Goal: Information Seeking & Learning: Learn about a topic

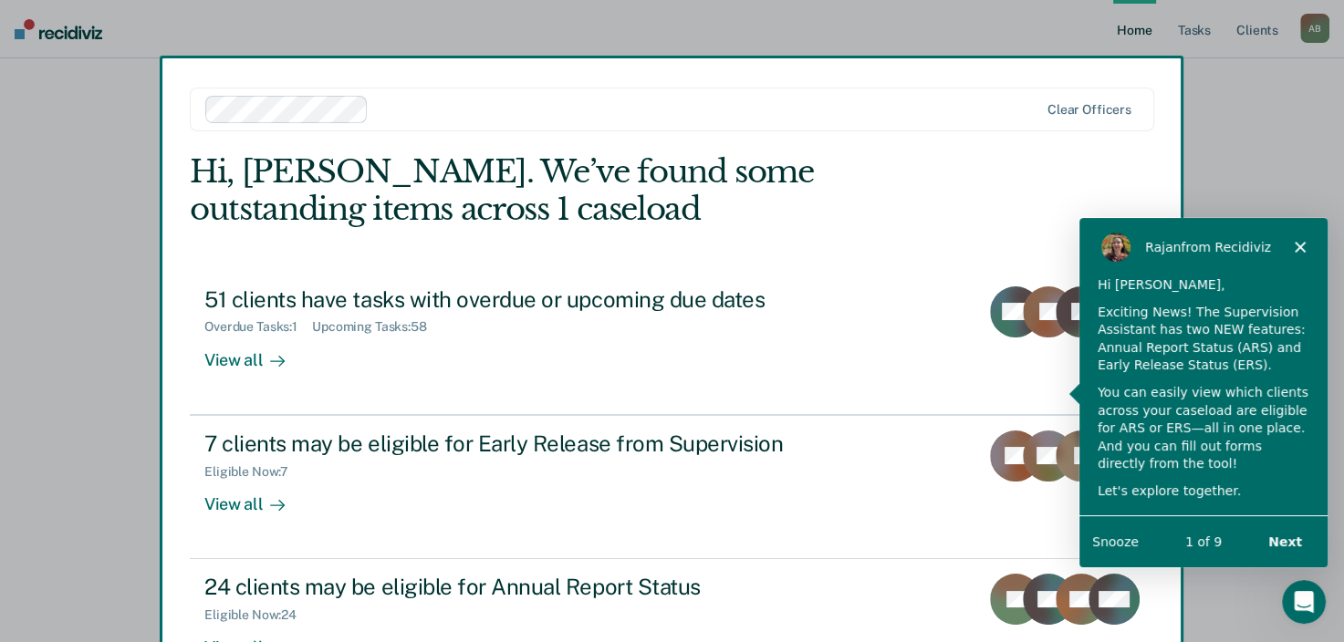
click at [1298, 247] on polygon "Close" at bounding box center [1299, 245] width 11 height 11
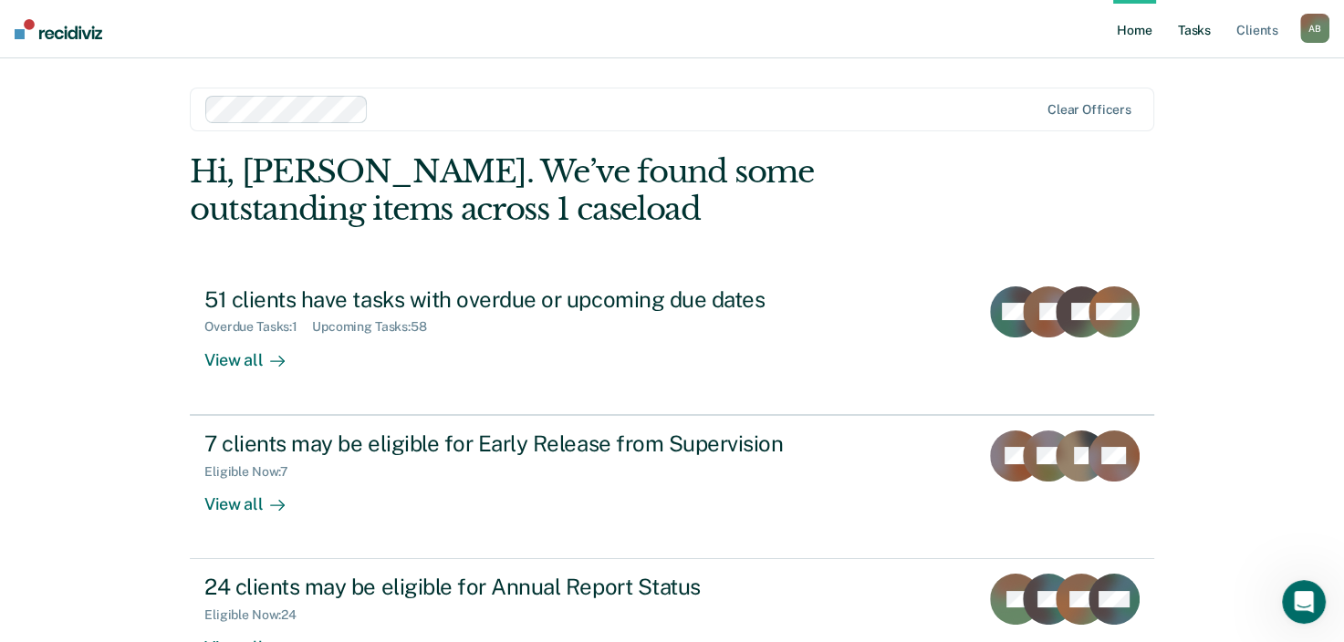
click at [1193, 27] on link "Tasks" at bounding box center [1195, 29] width 40 height 58
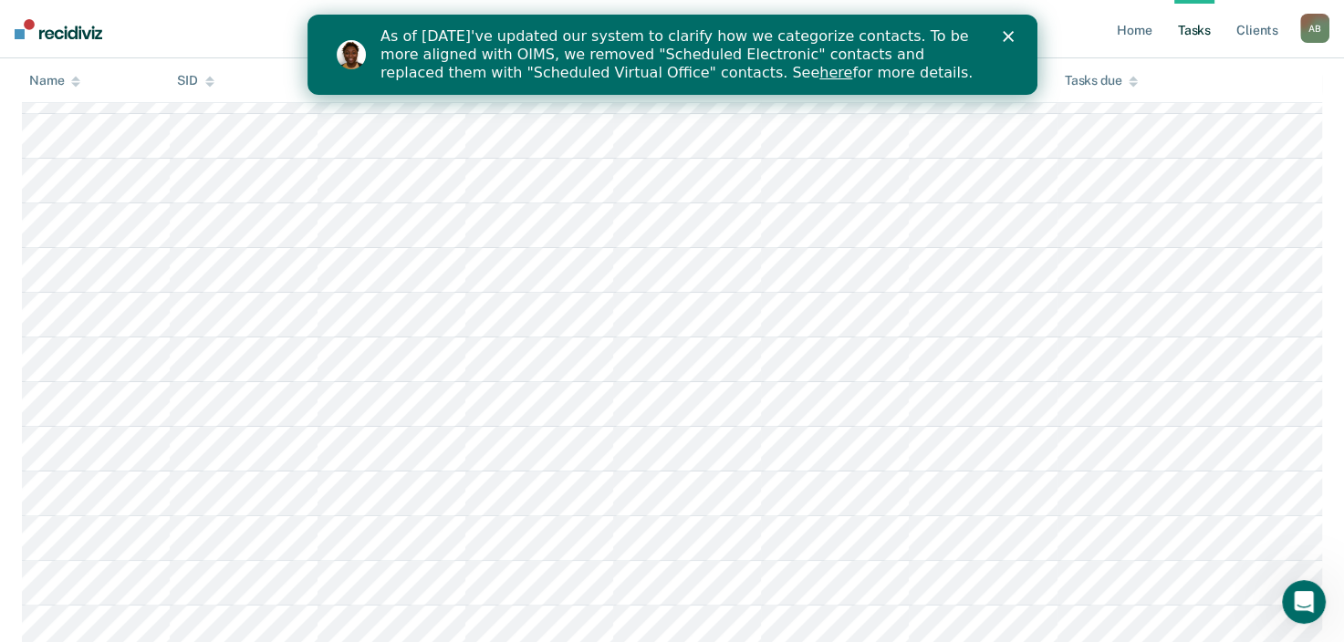
scroll to position [365, 0]
click at [1009, 33] on polygon "Close" at bounding box center [1007, 36] width 11 height 11
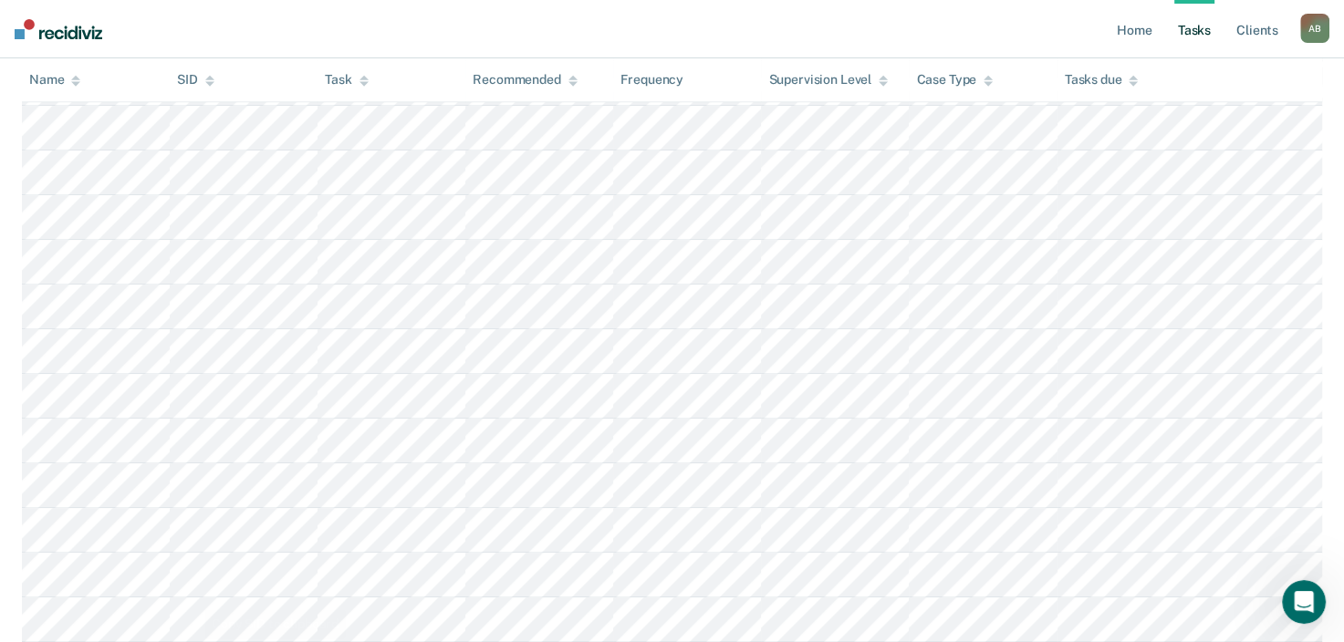
scroll to position [913, 0]
click at [638, 39] on nav "Home Tasks Client s [PERSON_NAME] Profile How it works Log Out" at bounding box center [672, 29] width 1344 height 58
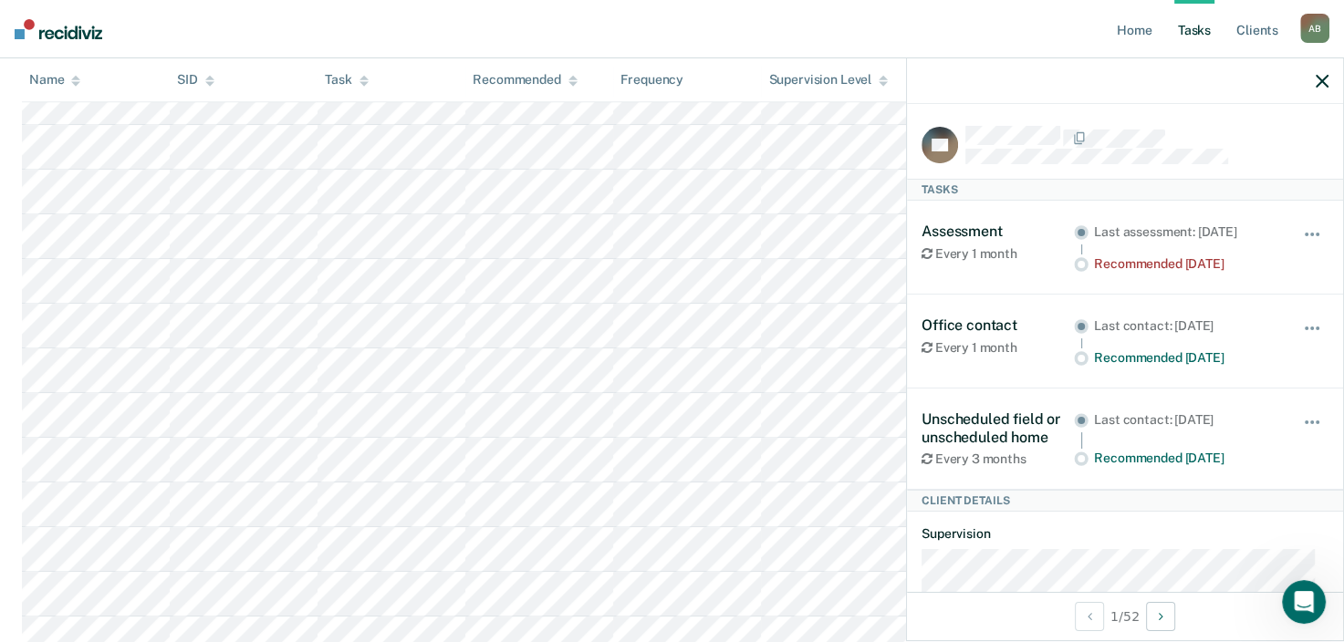
click at [1332, 80] on div at bounding box center [1125, 81] width 436 height 46
click at [1311, 80] on div at bounding box center [1125, 81] width 436 height 46
click at [1315, 81] on div at bounding box center [1125, 81] width 436 height 46
drag, startPoint x: 1321, startPoint y: 47, endPoint x: 1311, endPoint y: 36, distance: 15.5
click at [1318, 45] on div "[PERSON_NAME] Profile How it works Log Out" at bounding box center [1314, 31] width 29 height 35
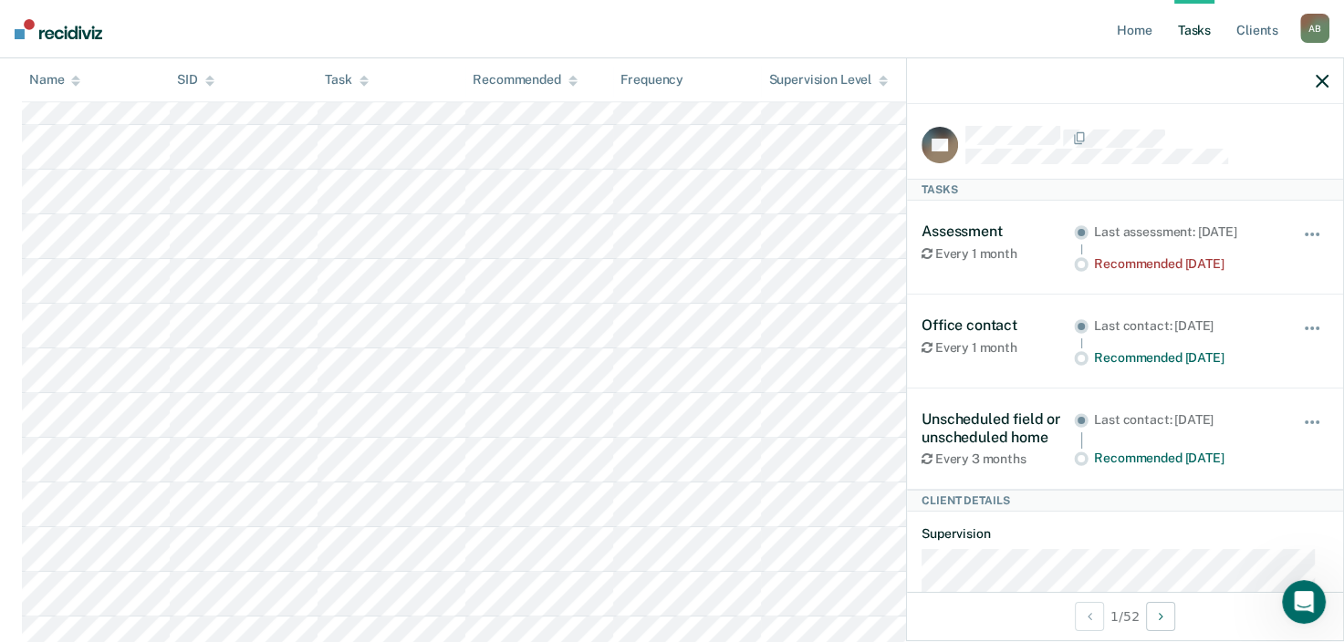
click at [1311, 36] on div "A B" at bounding box center [1314, 28] width 29 height 29
click at [1211, 68] on div "Profile How it works Log Out" at bounding box center [1242, 96] width 176 height 89
click at [1209, 70] on link "Profile" at bounding box center [1241, 75] width 147 height 16
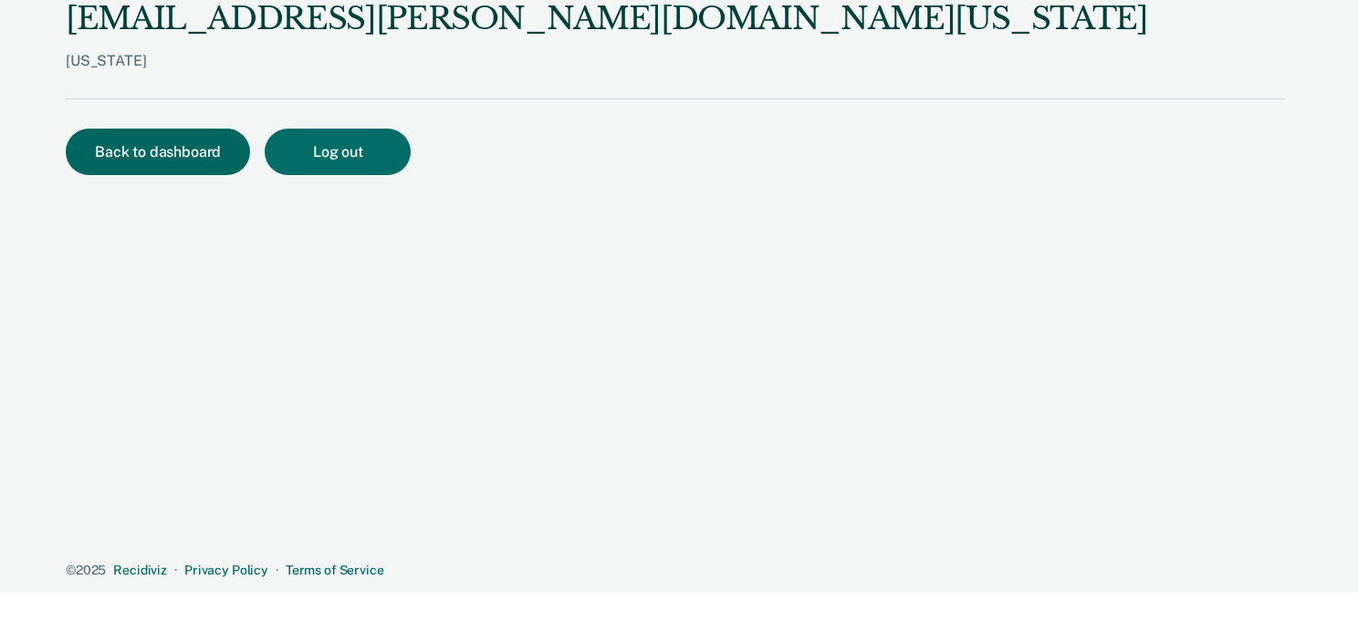
click at [157, 157] on button "Back to dashboard" at bounding box center [158, 152] width 184 height 47
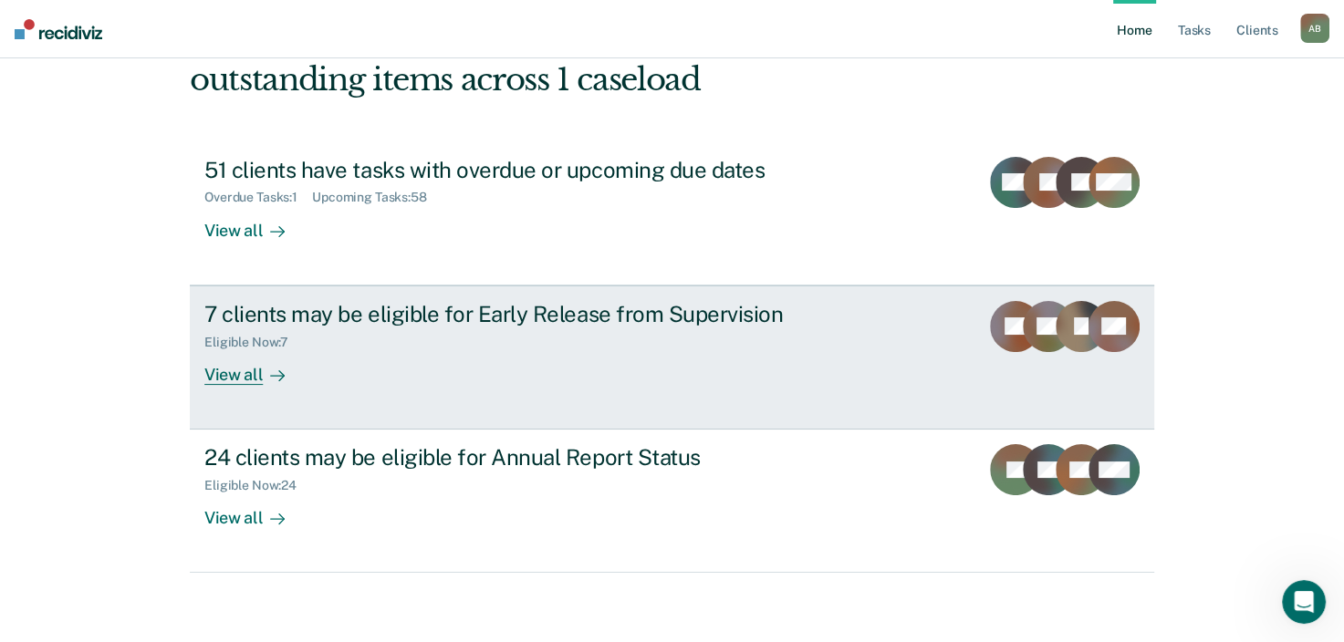
scroll to position [132, 0]
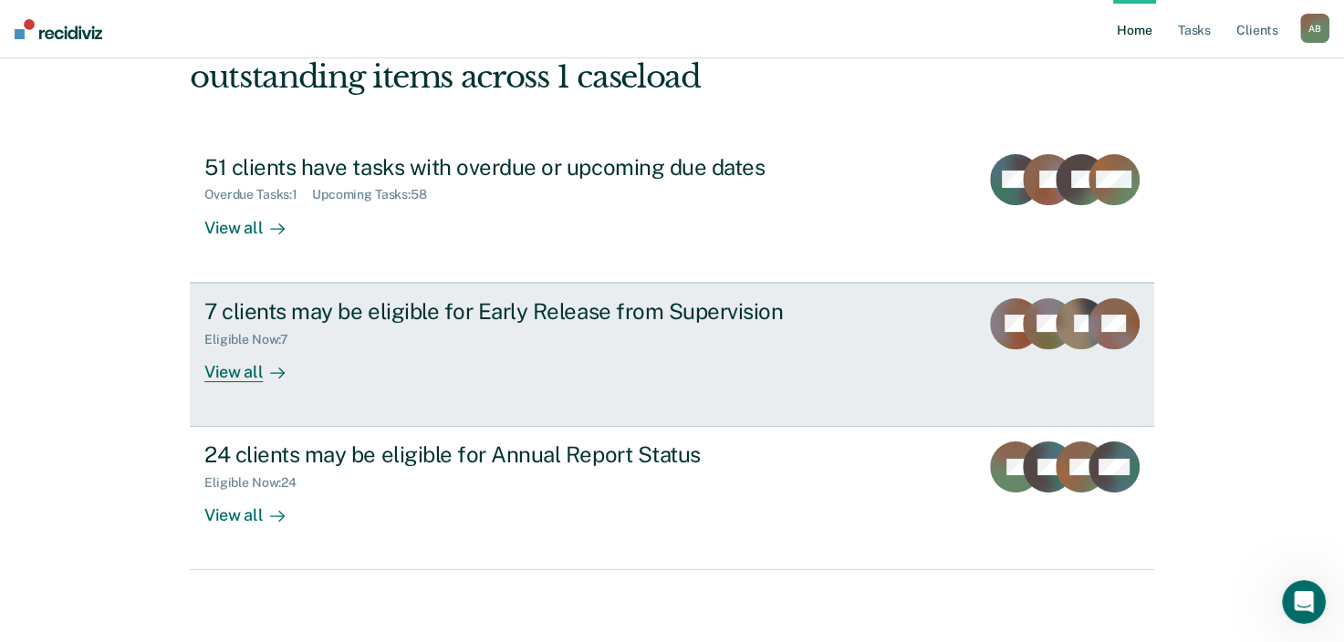
click at [551, 316] on div "7 clients may be eligible for Early Release from Supervision" at bounding box center [524, 311] width 641 height 26
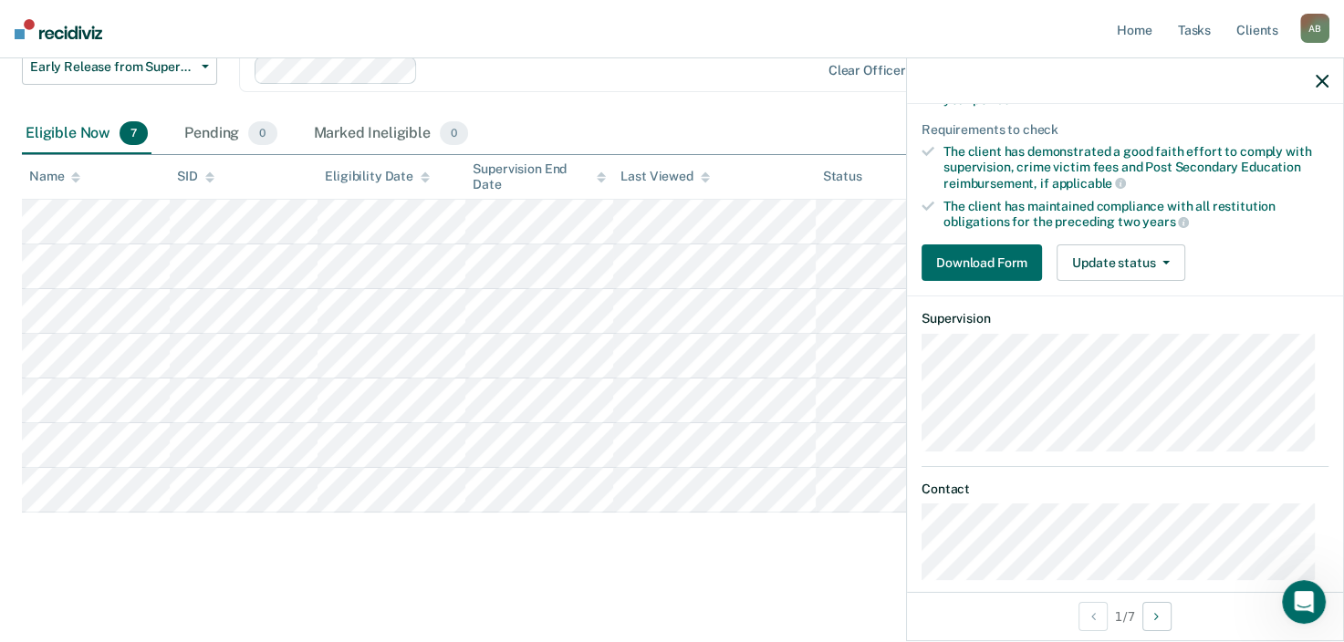
scroll to position [339, 0]
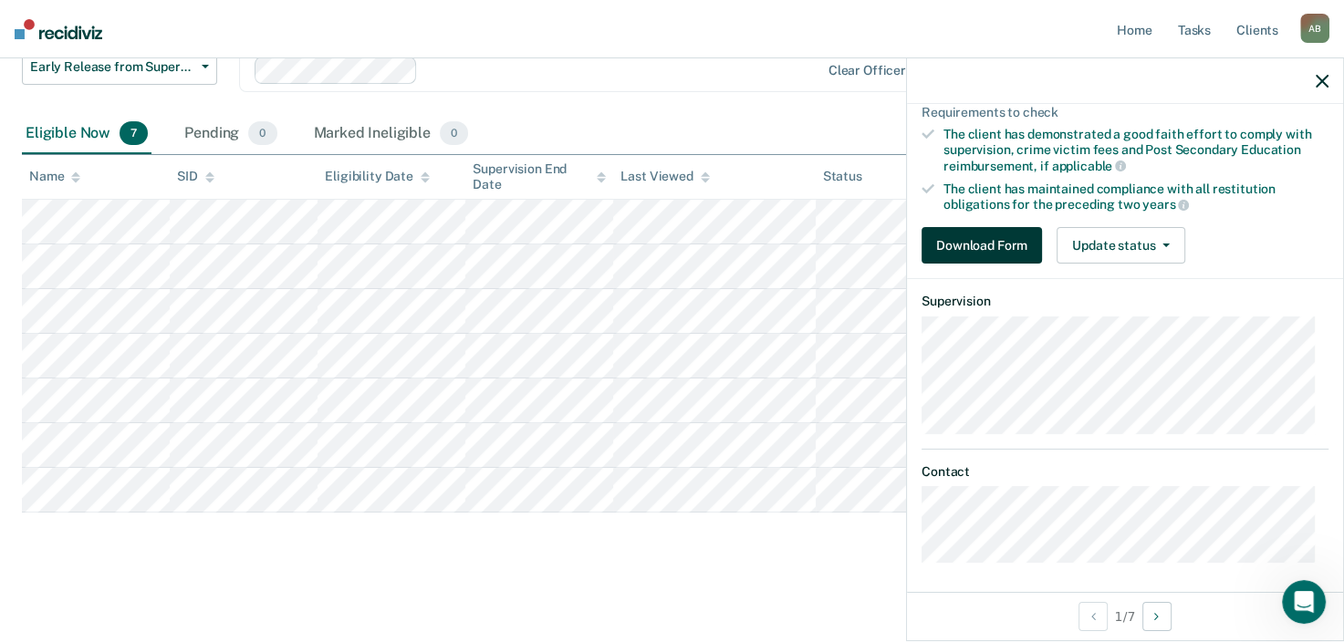
click at [1002, 244] on button "Download Form" at bounding box center [982, 245] width 120 height 37
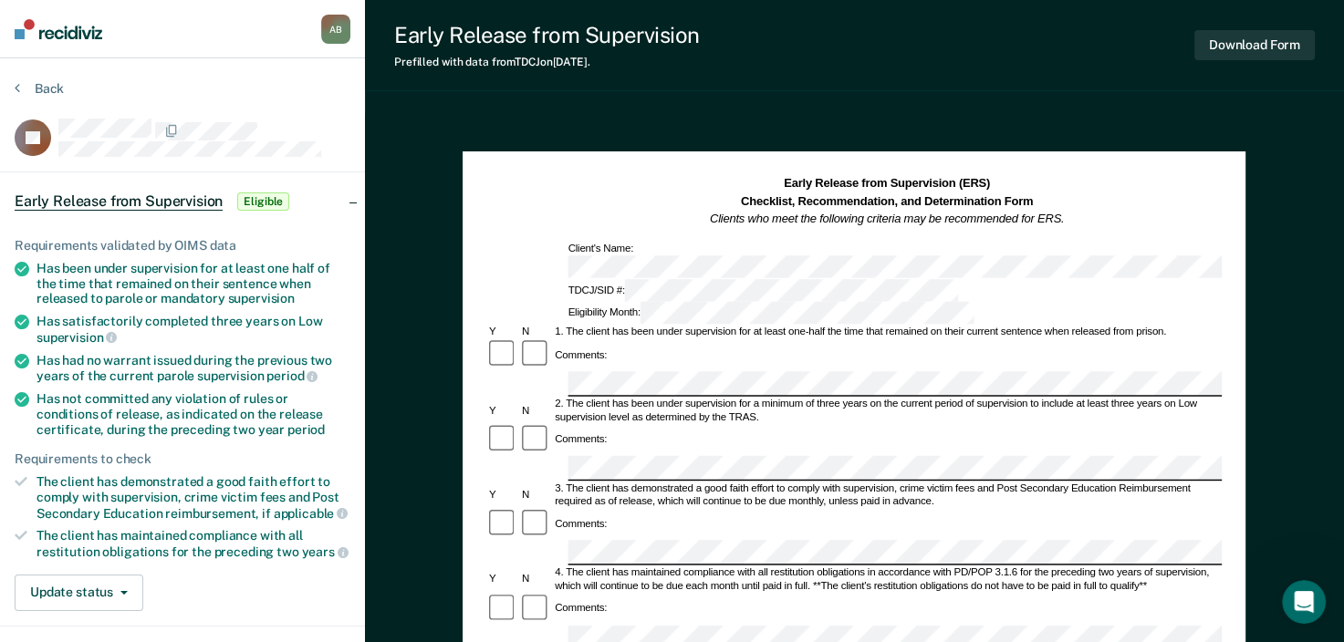
click at [343, 91] on div "Back" at bounding box center [183, 99] width 336 height 38
click at [245, 17] on nav "[PERSON_NAME] Profile How it works Log Out" at bounding box center [182, 29] width 365 height 58
click at [359, 83] on section "Back LC Early Release from Supervision Eligible Requirements validated by OIMS …" at bounding box center [182, 502] width 365 height 888
click at [1297, 57] on button "Download Form" at bounding box center [1255, 45] width 120 height 30
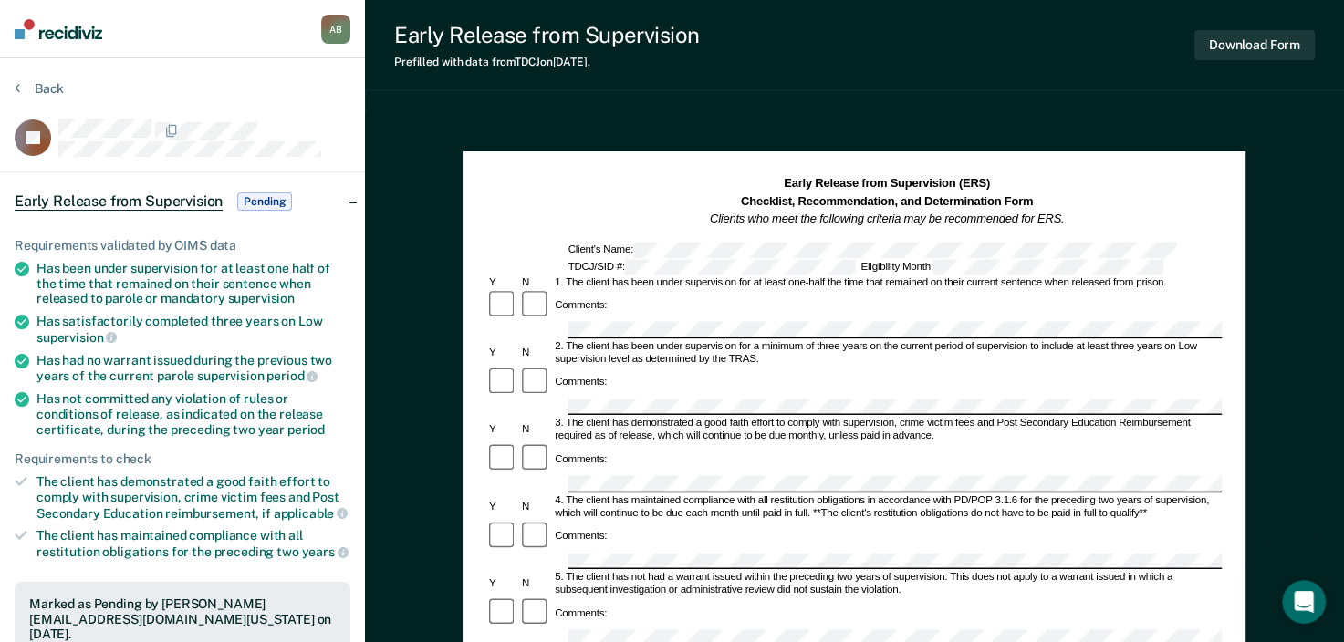
click at [324, 18] on div "A B" at bounding box center [335, 29] width 29 height 29
click at [331, 22] on div "A B" at bounding box center [335, 29] width 29 height 29
click at [331, 25] on div "A B" at bounding box center [335, 29] width 29 height 29
click at [57, 23] on img at bounding box center [59, 29] width 88 height 20
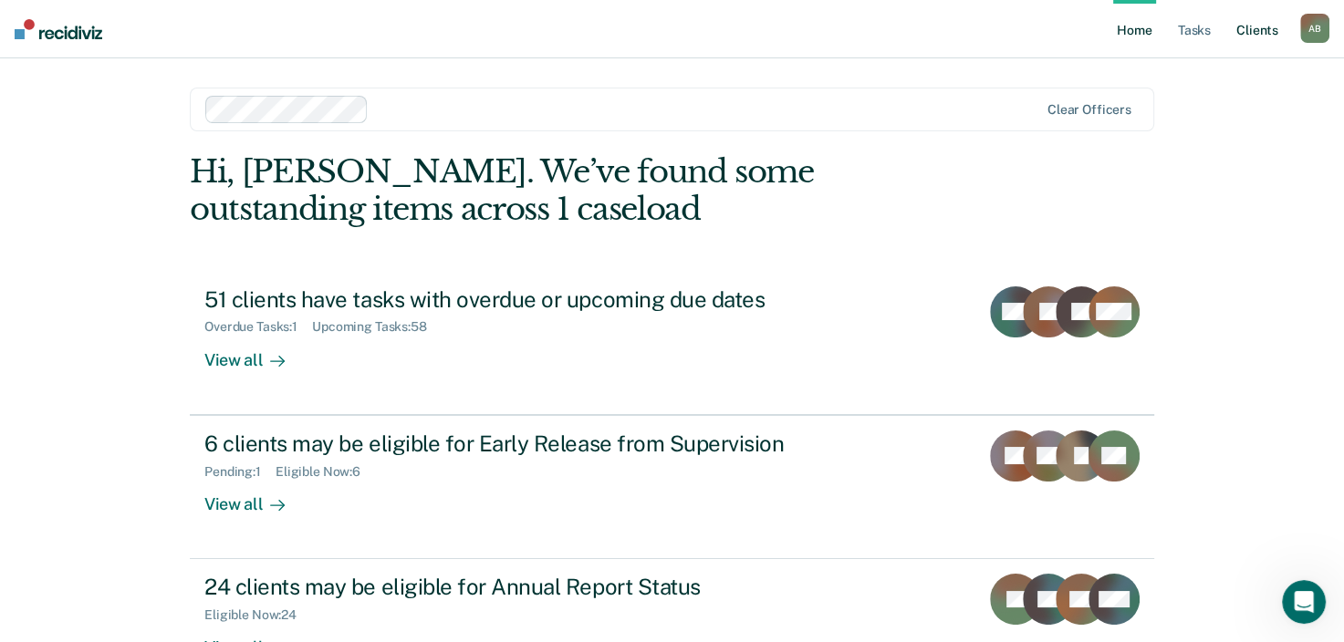
click at [1252, 21] on link "Client s" at bounding box center [1257, 29] width 49 height 58
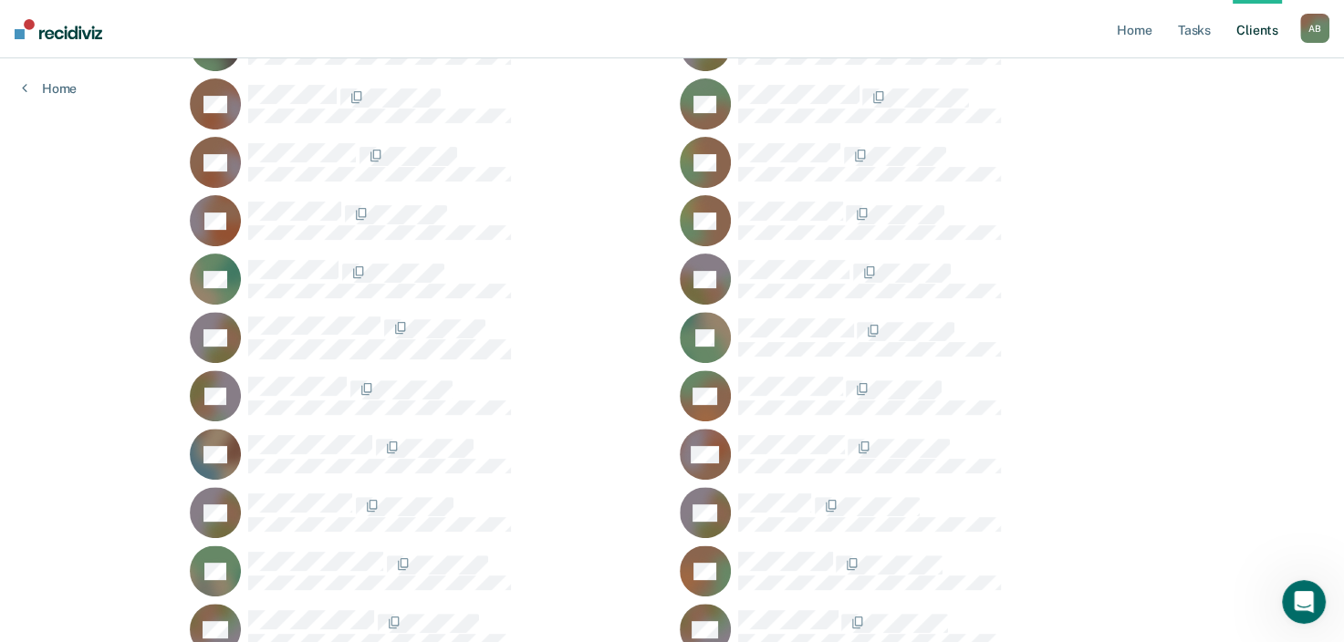
scroll to position [91, 0]
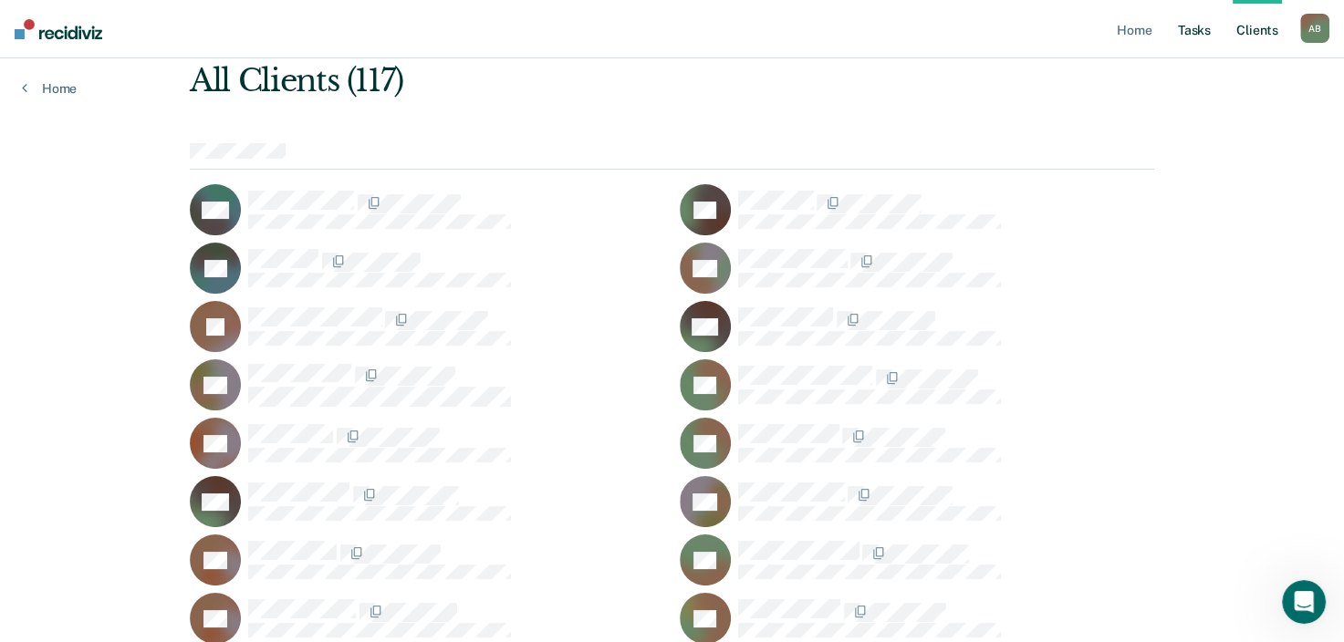
click at [1213, 23] on ul "Home Tasks Client s" at bounding box center [1206, 29] width 187 height 58
click at [1205, 28] on link "Tasks" at bounding box center [1195, 29] width 40 height 58
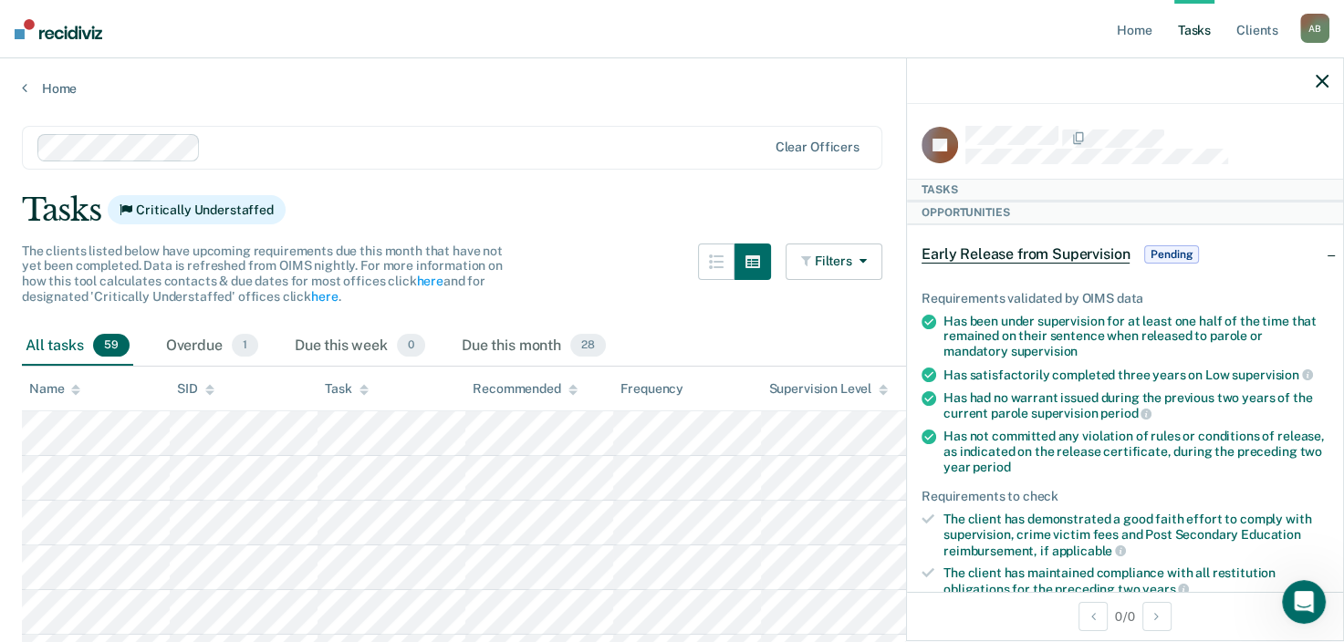
click at [1310, 79] on div at bounding box center [1125, 81] width 436 height 46
click at [1316, 79] on icon "button" at bounding box center [1322, 81] width 13 height 13
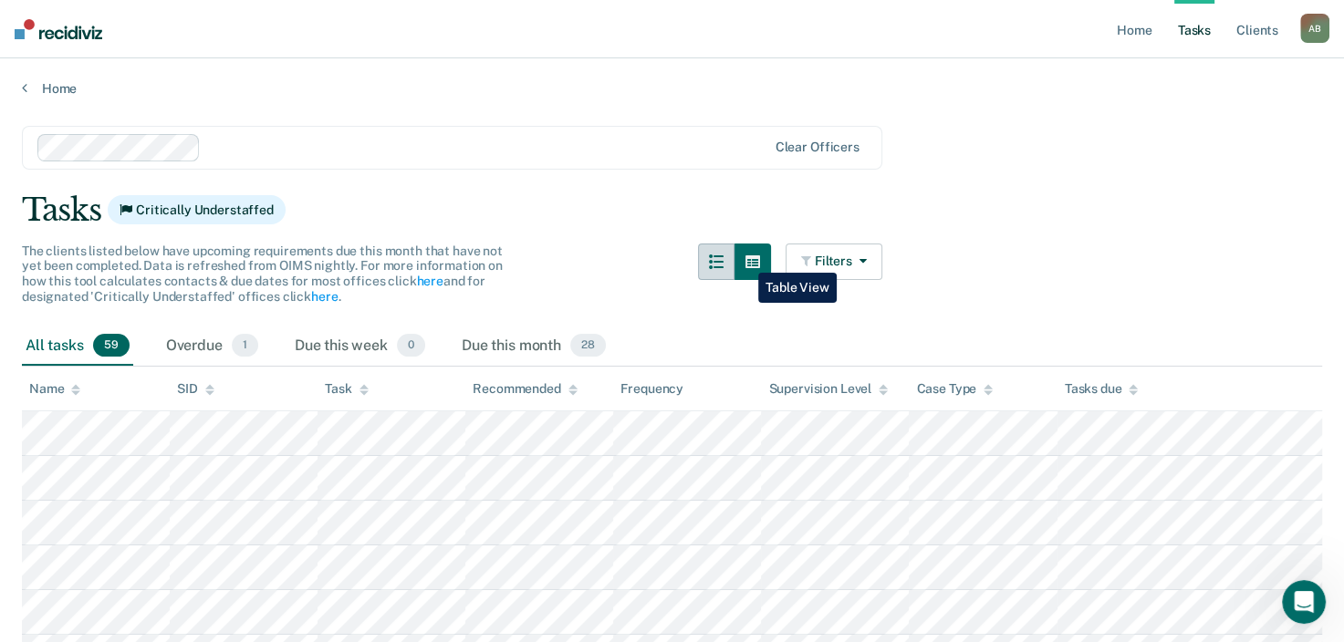
click at [724, 256] on icon "button" at bounding box center [716, 262] width 15 height 15
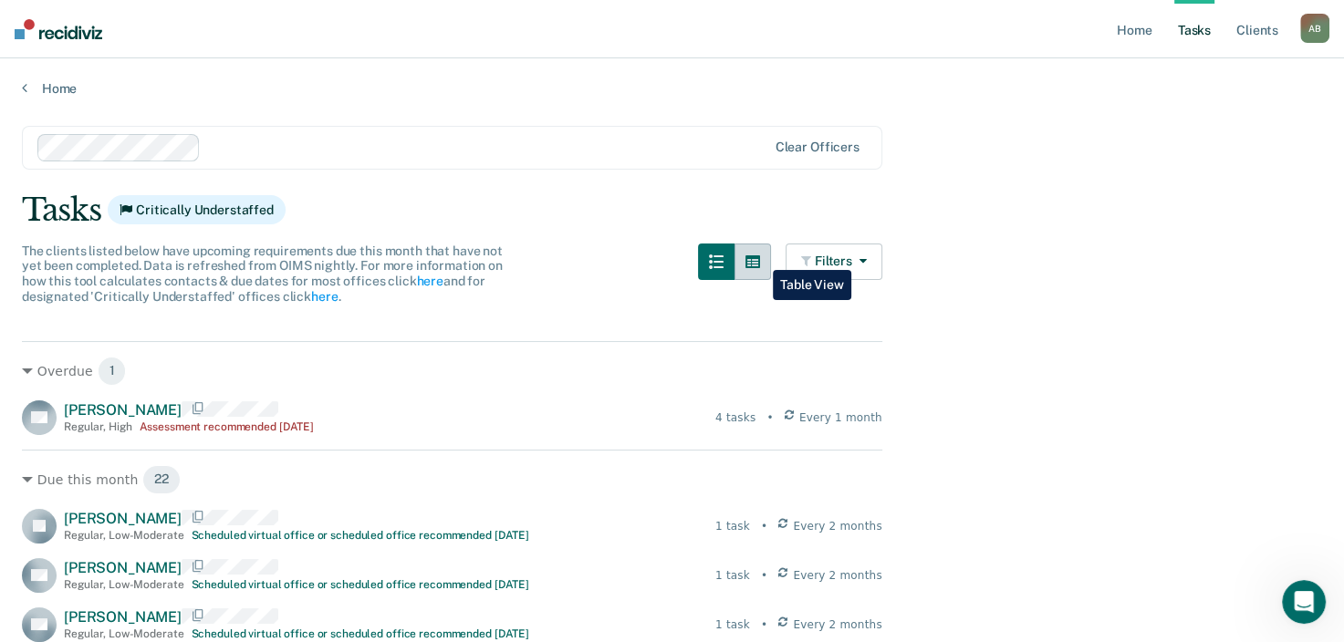
click at [759, 256] on icon "button" at bounding box center [753, 262] width 15 height 13
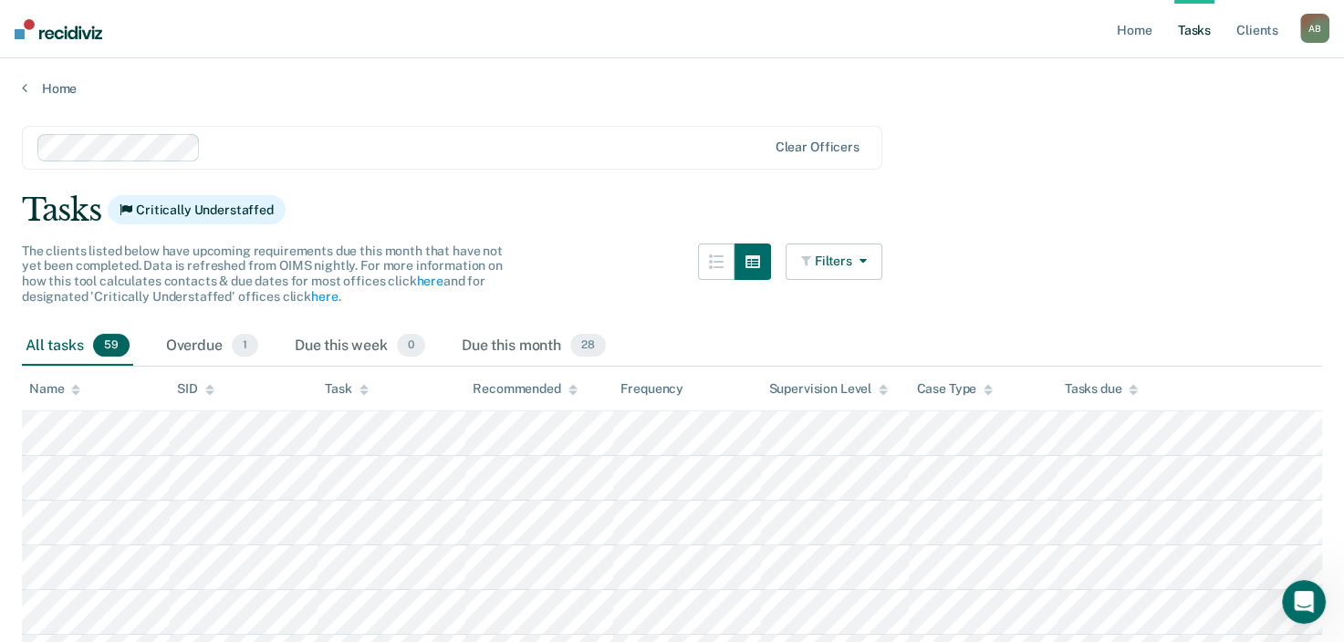
click at [851, 264] on button "Filters" at bounding box center [834, 262] width 97 height 37
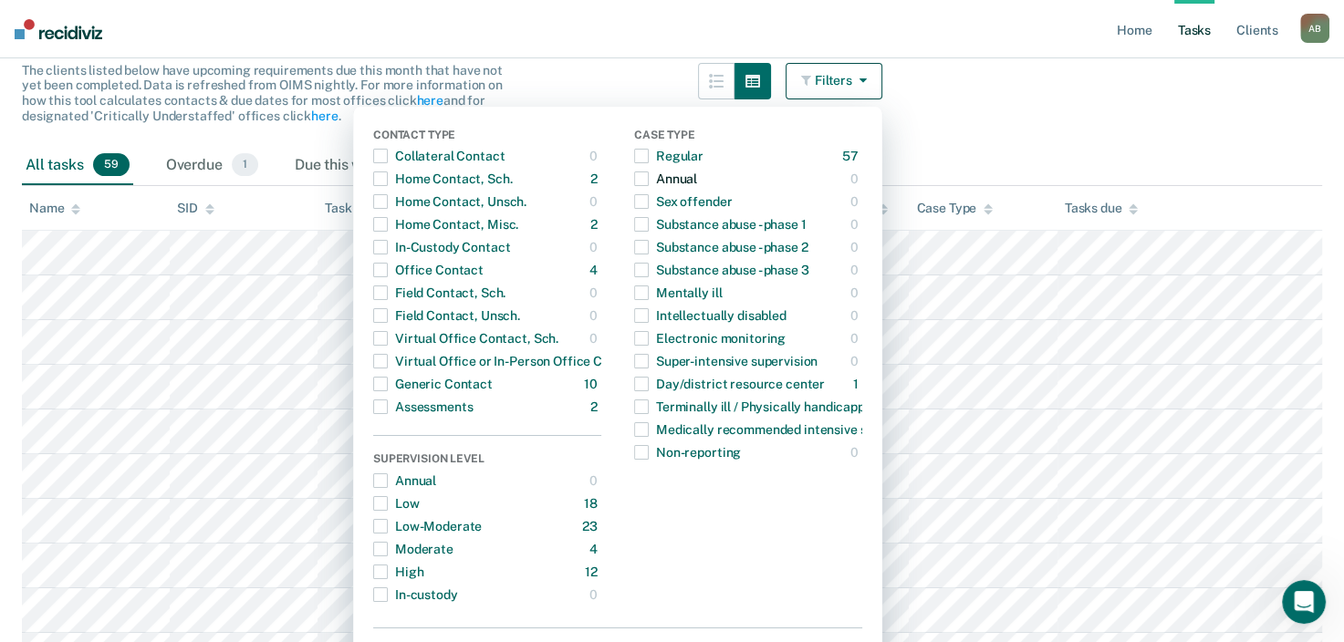
scroll to position [183, 0]
drag, startPoint x: 1060, startPoint y: 124, endPoint x: 1023, endPoint y: 151, distance: 45.8
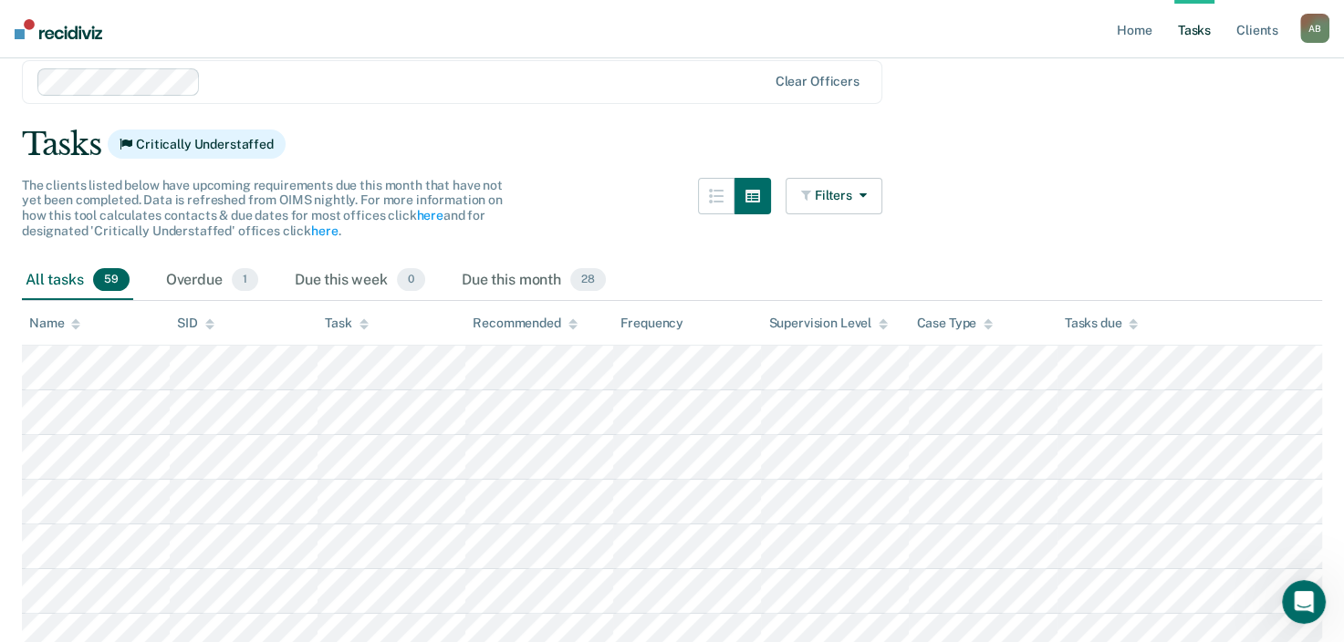
scroll to position [0, 0]
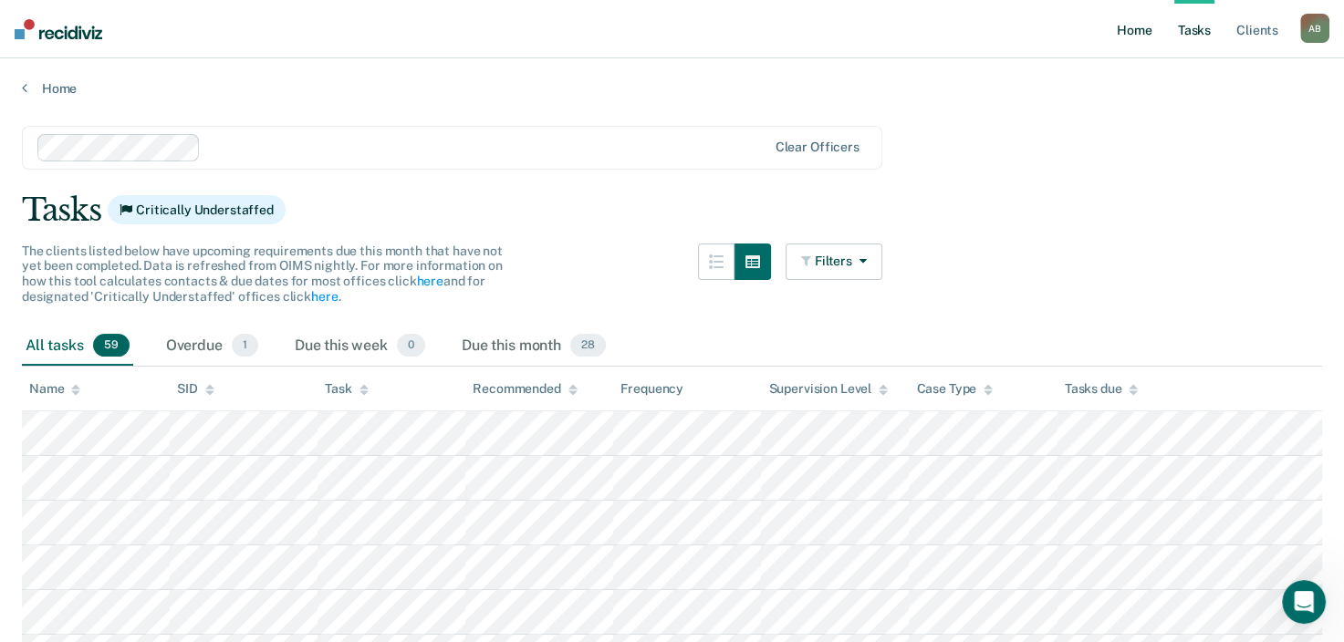
click at [1123, 40] on link "Home" at bounding box center [1134, 29] width 42 height 58
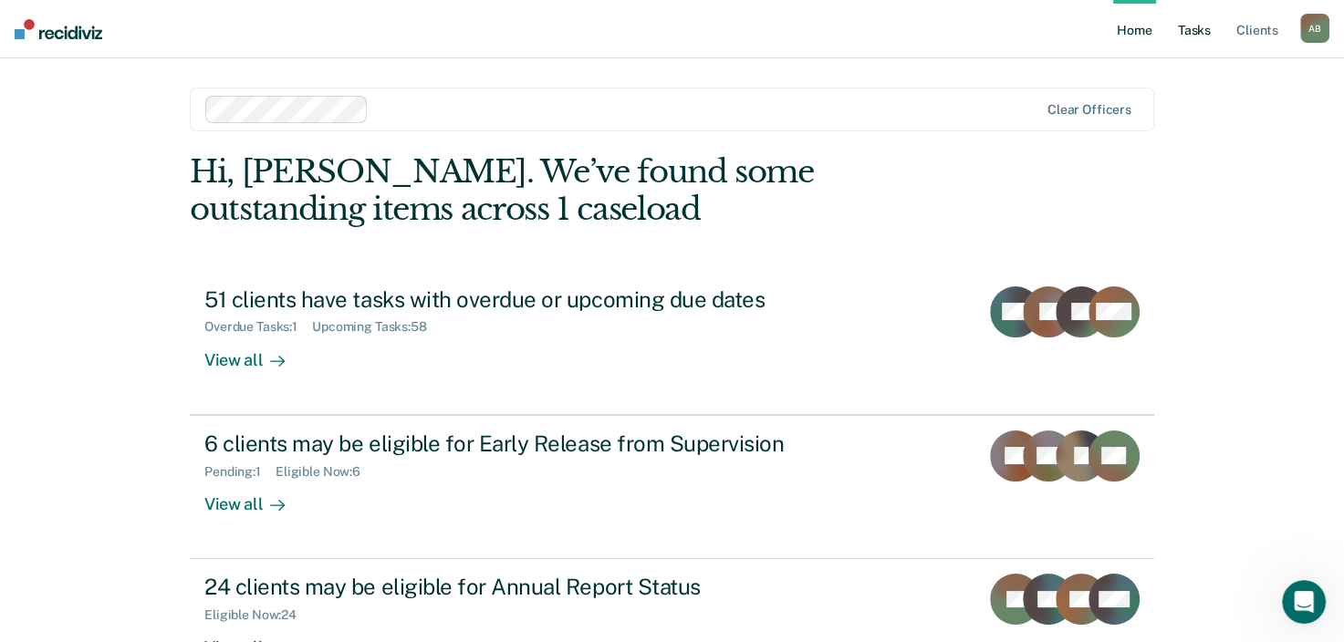
click at [1203, 39] on link "Tasks" at bounding box center [1195, 29] width 40 height 58
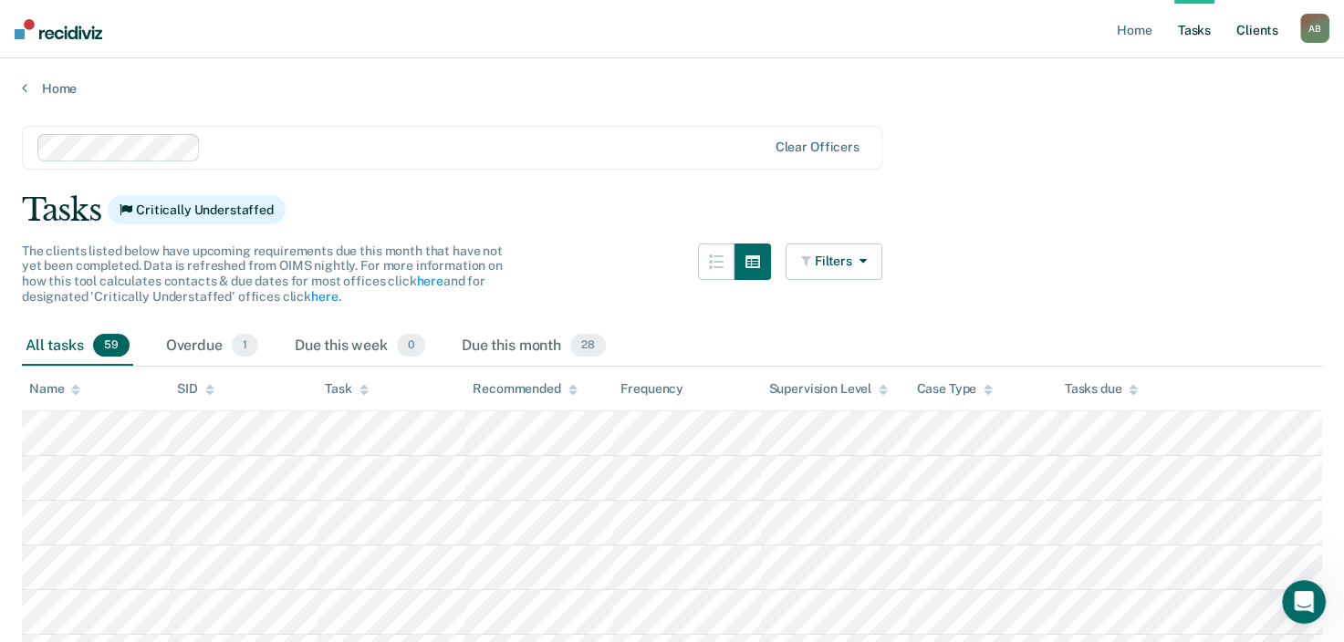
click at [1253, 24] on link "Client s" at bounding box center [1257, 29] width 49 height 58
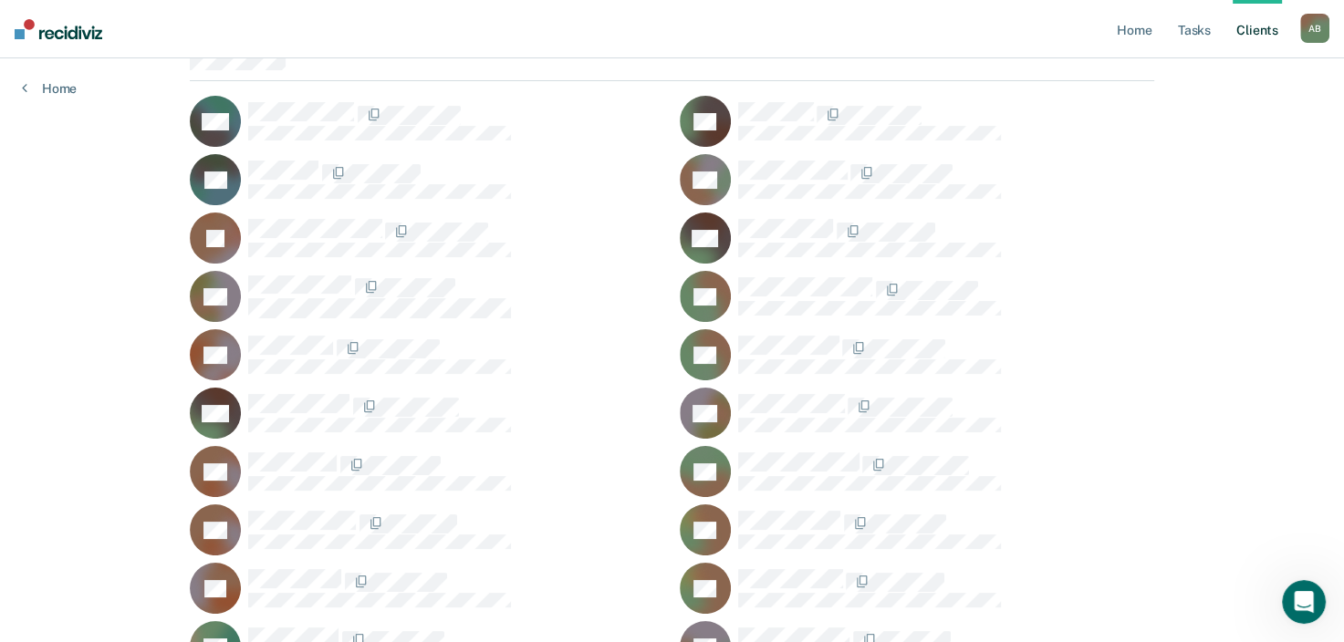
scroll to position [183, 0]
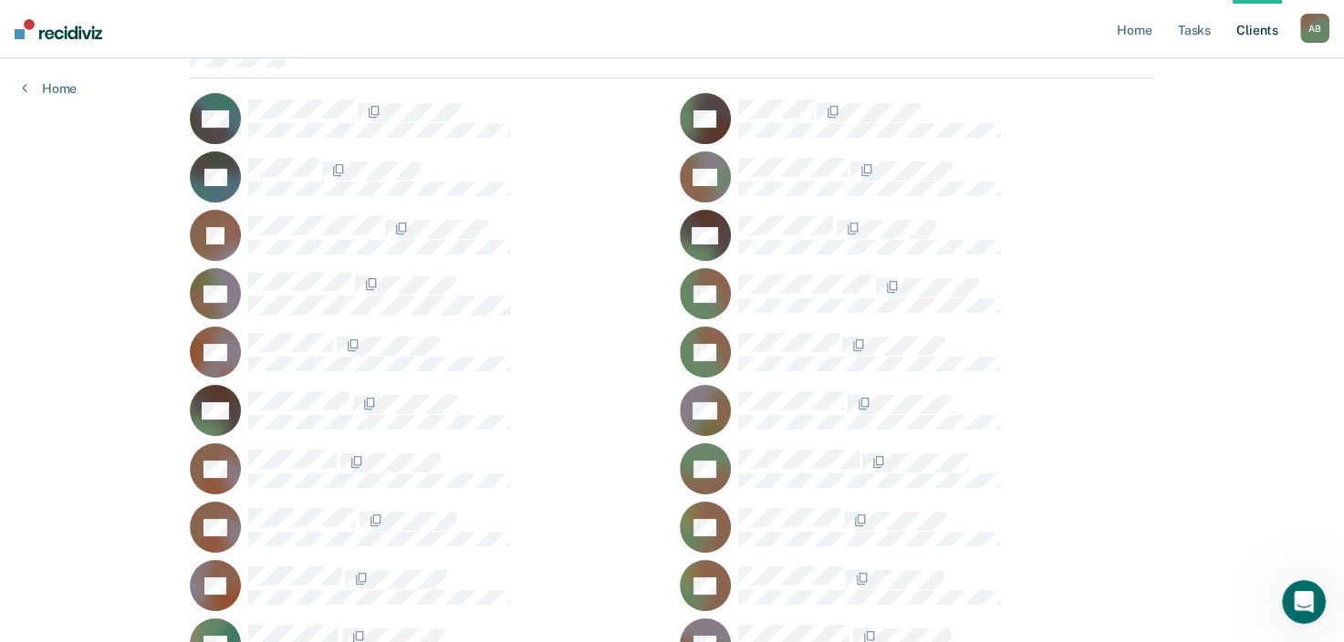
click at [790, 385] on div "CC" at bounding box center [917, 410] width 475 height 51
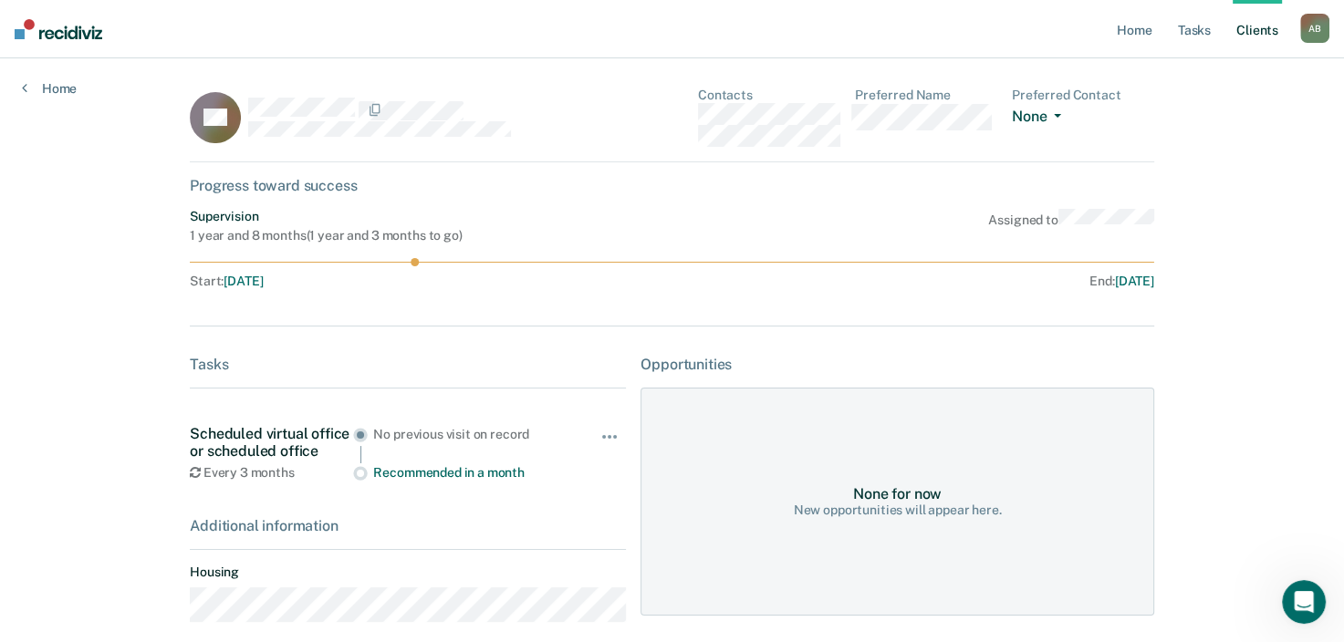
click at [1060, 106] on dd "None Call Text Email None" at bounding box center [1083, 116] width 142 height 26
click at [1059, 110] on button "None" at bounding box center [1040, 118] width 57 height 21
click at [1058, 112] on button "None" at bounding box center [1040, 118] width 57 height 21
click at [860, 136] on dl "Preferred Name" at bounding box center [926, 117] width 142 height 59
click at [53, 95] on div "Home Tasks Client s [PERSON_NAME] Profile How it works Log Out Home CC Contacts…" at bounding box center [672, 366] width 1344 height 732
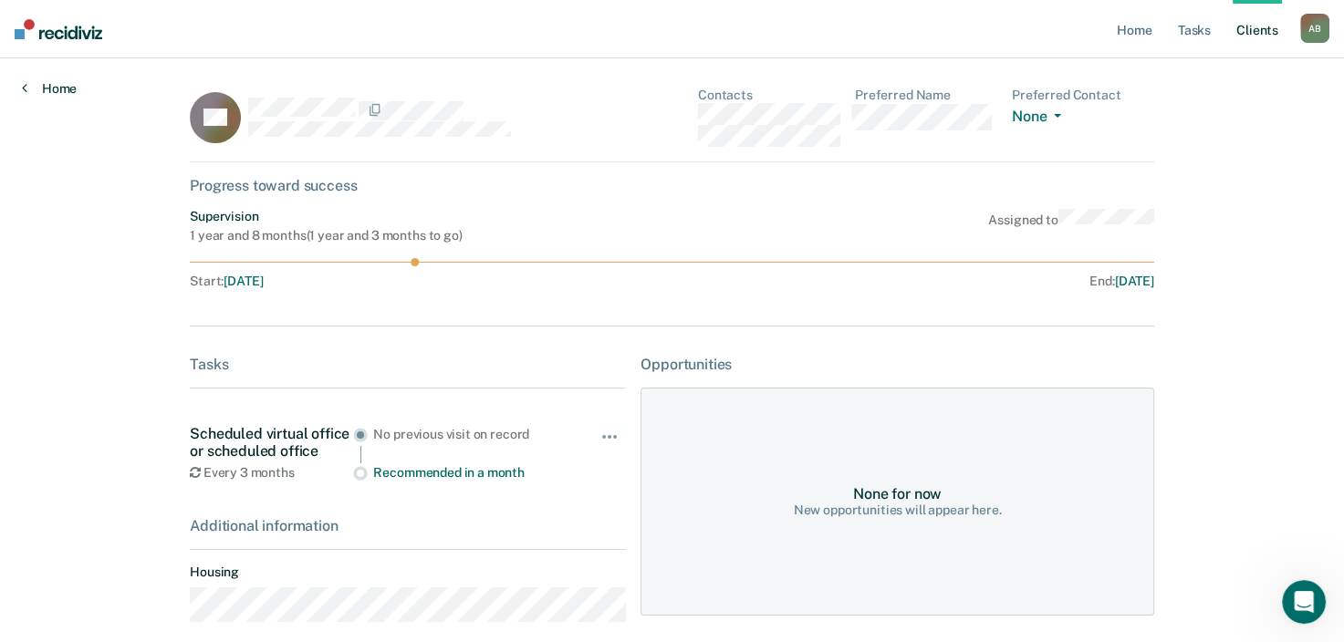
click at [47, 88] on link "Home" at bounding box center [49, 88] width 55 height 16
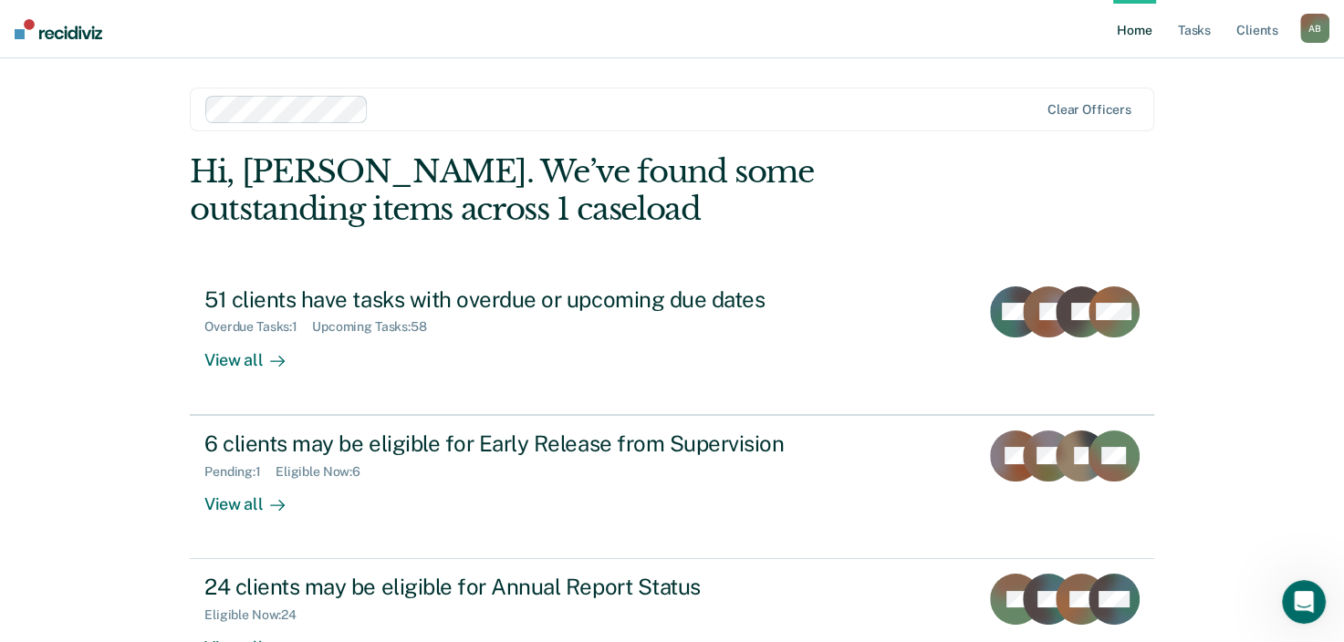
click at [1058, 14] on nav "Home Tasks Client s [PERSON_NAME] Profile How it works Log Out" at bounding box center [672, 29] width 1344 height 58
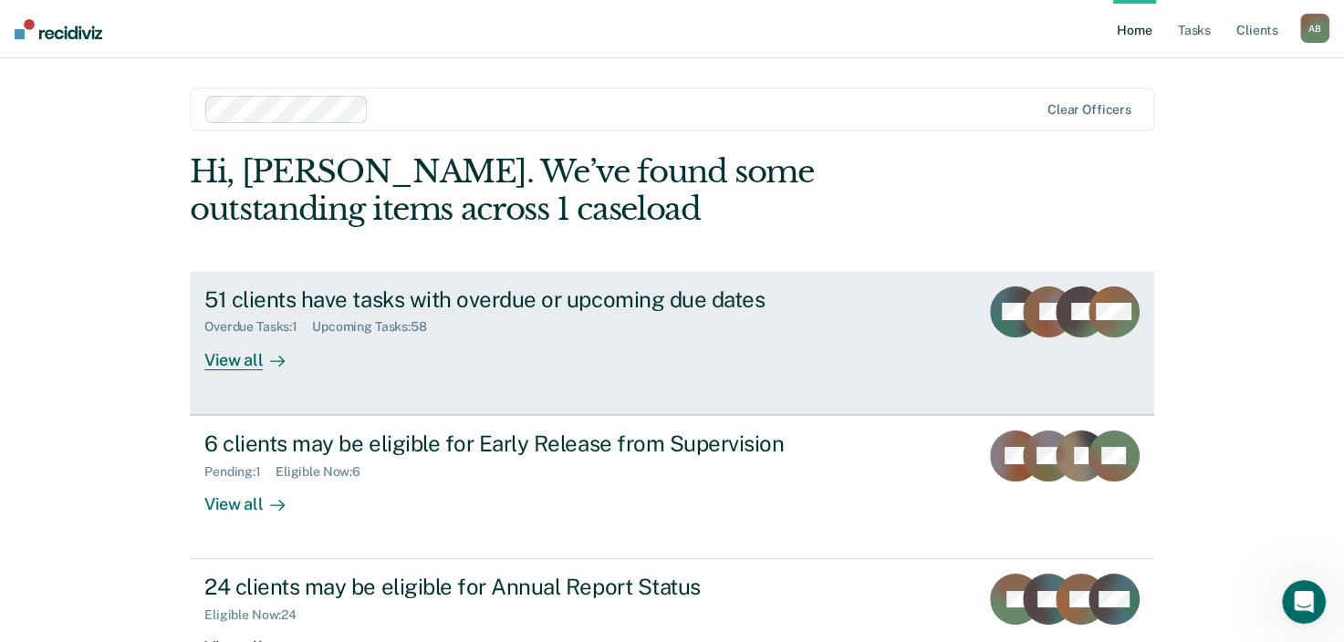
click at [489, 300] on div "51 clients have tasks with overdue or upcoming due dates" at bounding box center [524, 300] width 641 height 26
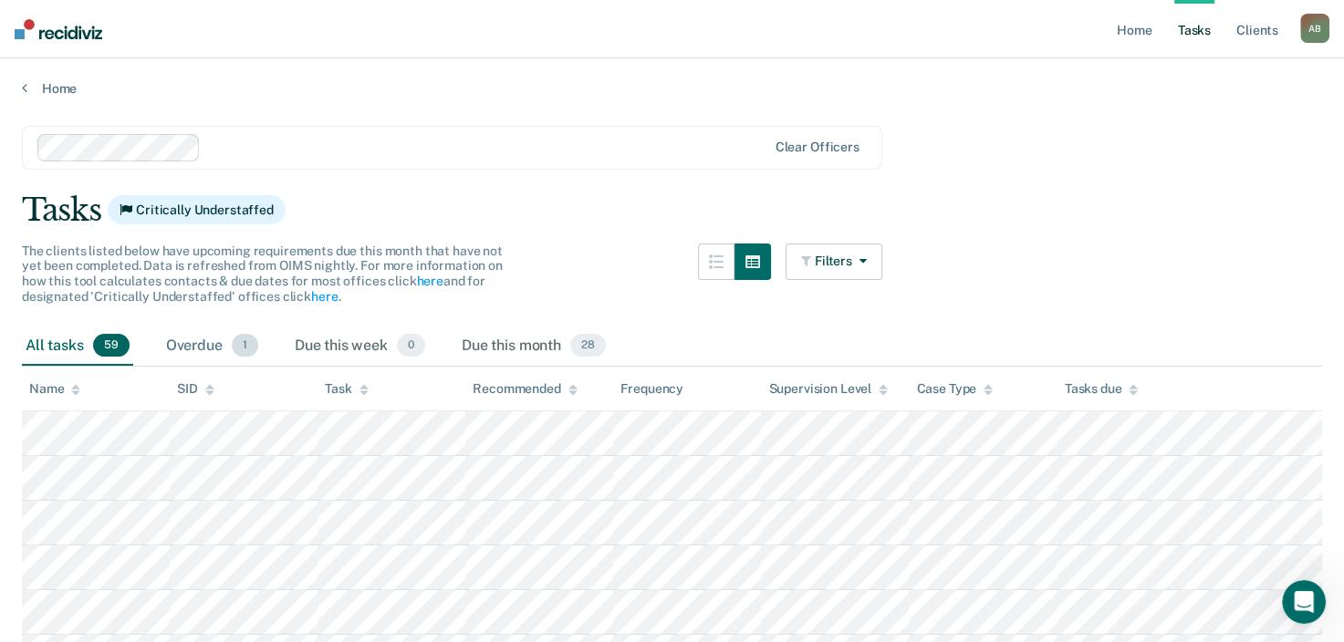
click at [209, 339] on div "Overdue 1" at bounding box center [211, 347] width 99 height 40
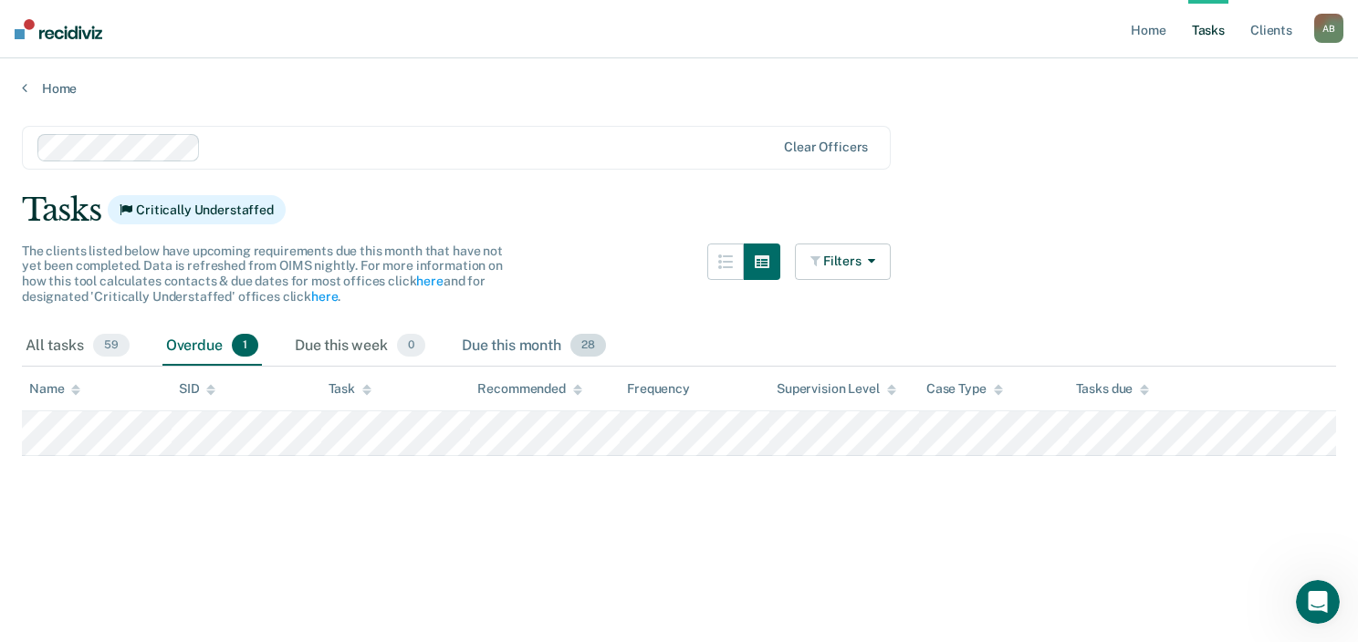
click at [540, 343] on div "Due this month 28" at bounding box center [533, 347] width 151 height 40
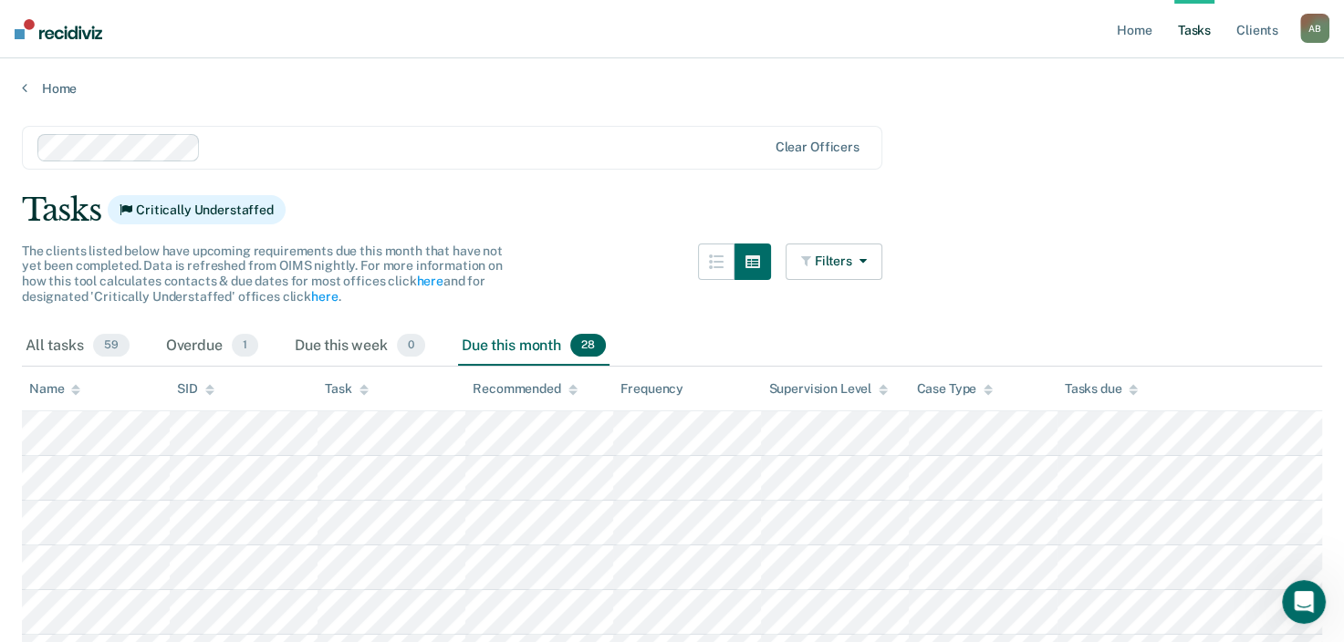
click at [1201, 34] on link "Tasks" at bounding box center [1195, 29] width 40 height 58
click at [1118, 30] on link "Home" at bounding box center [1134, 29] width 42 height 58
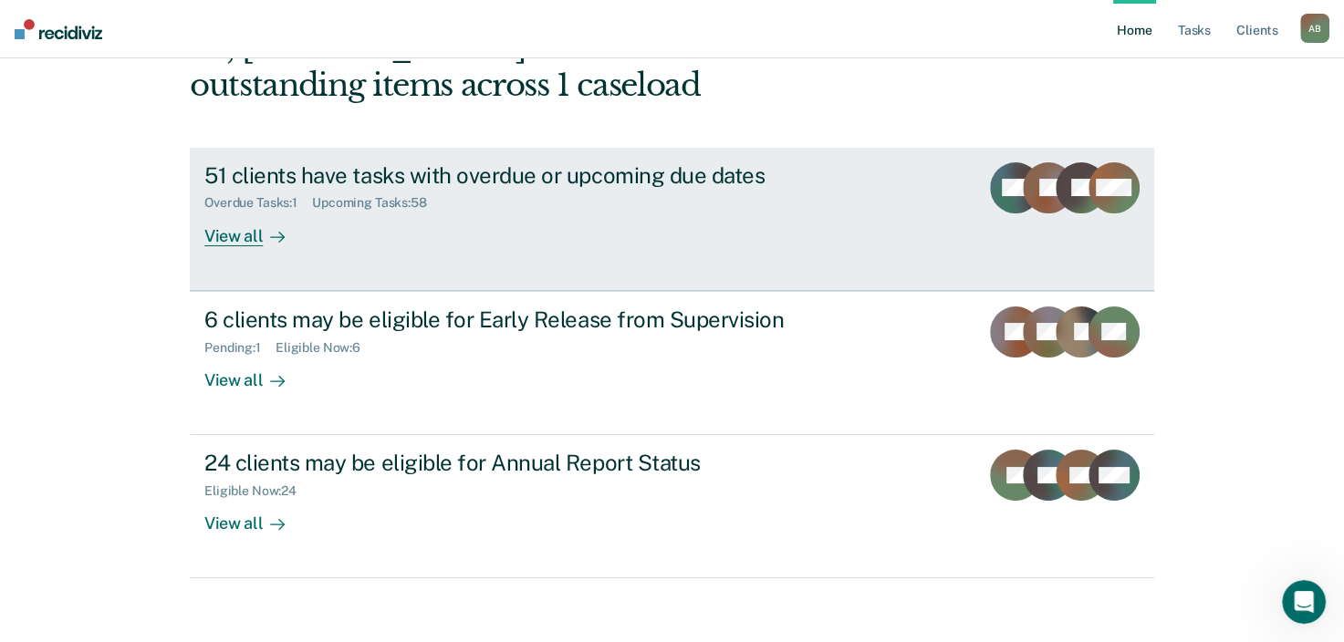
scroll to position [132, 0]
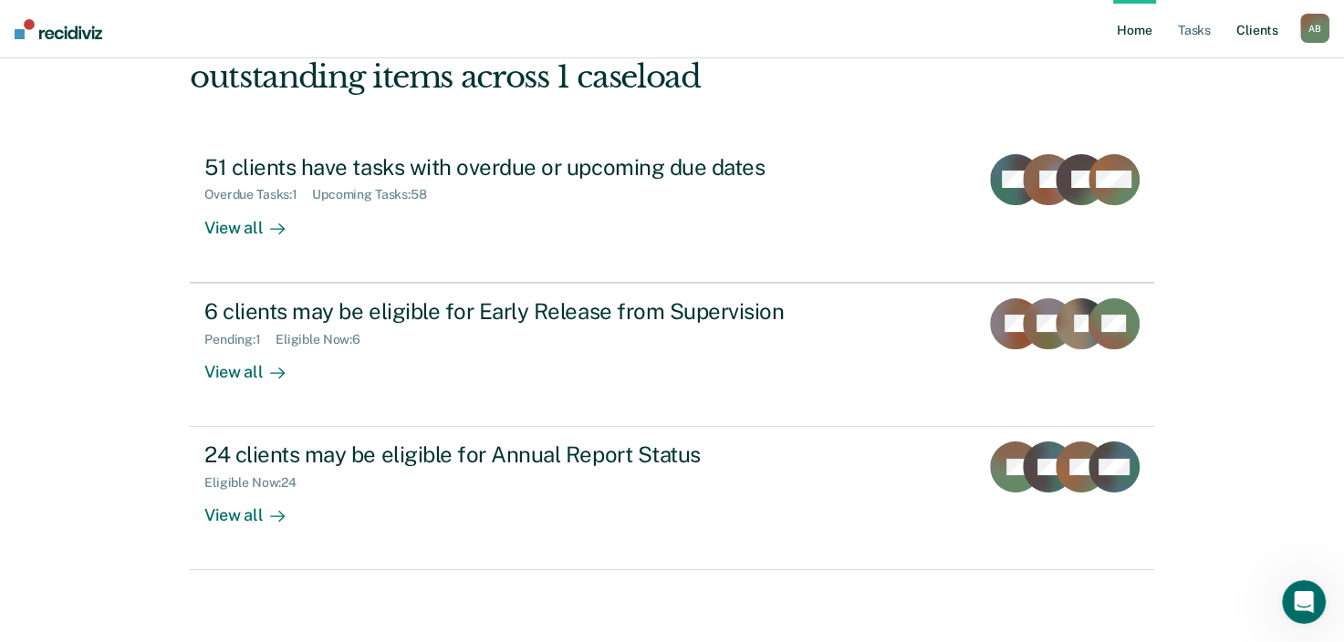
click at [1269, 34] on link "Client s" at bounding box center [1257, 29] width 49 height 58
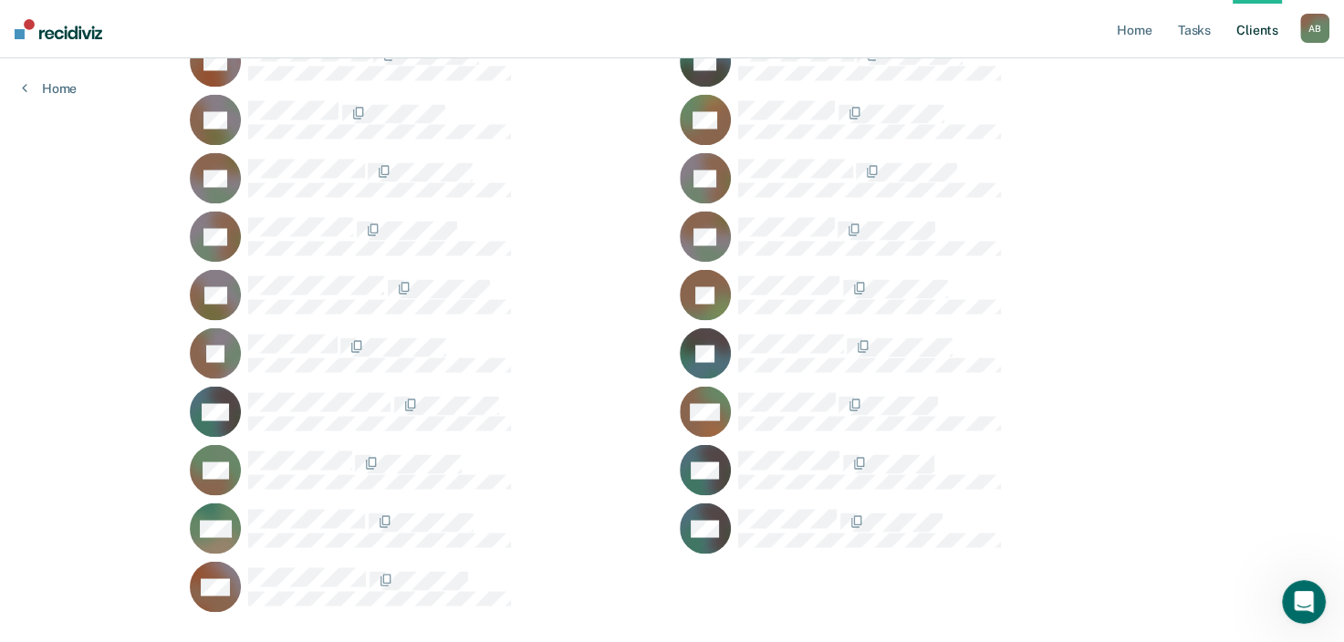
scroll to position [3141, 0]
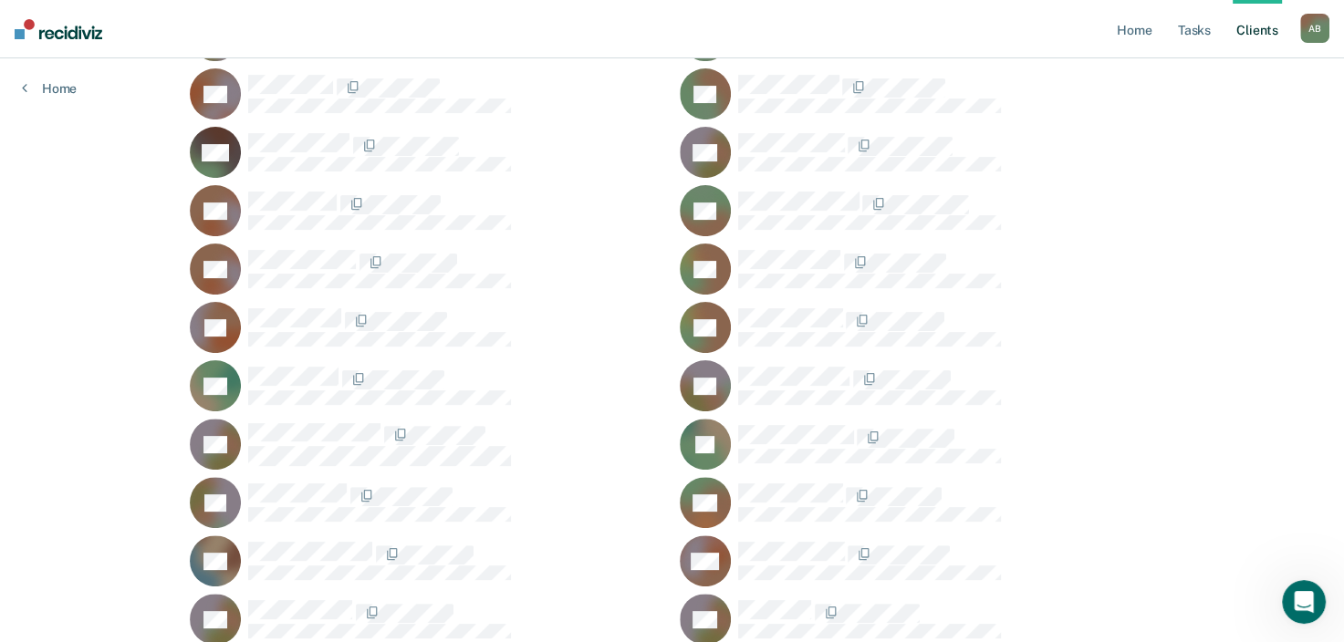
scroll to position [0, 0]
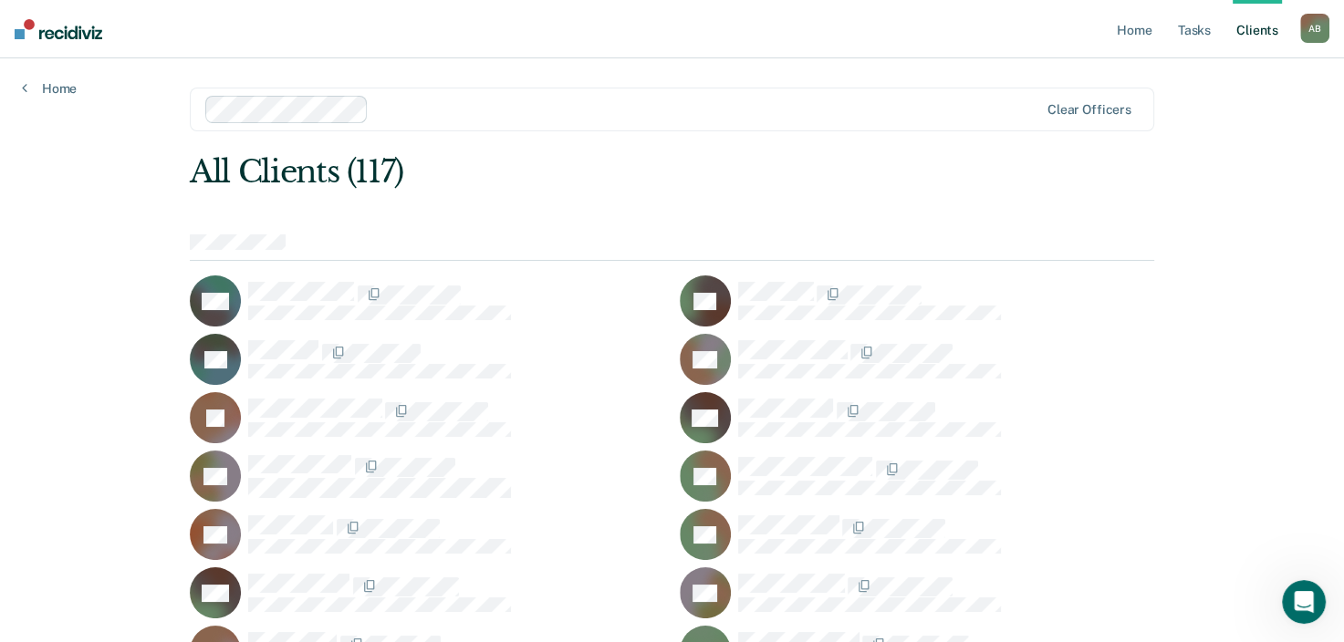
drag, startPoint x: 1107, startPoint y: 310, endPoint x: 1309, endPoint y: 303, distance: 201.8
click at [1194, 41] on link "Tasks" at bounding box center [1195, 29] width 40 height 58
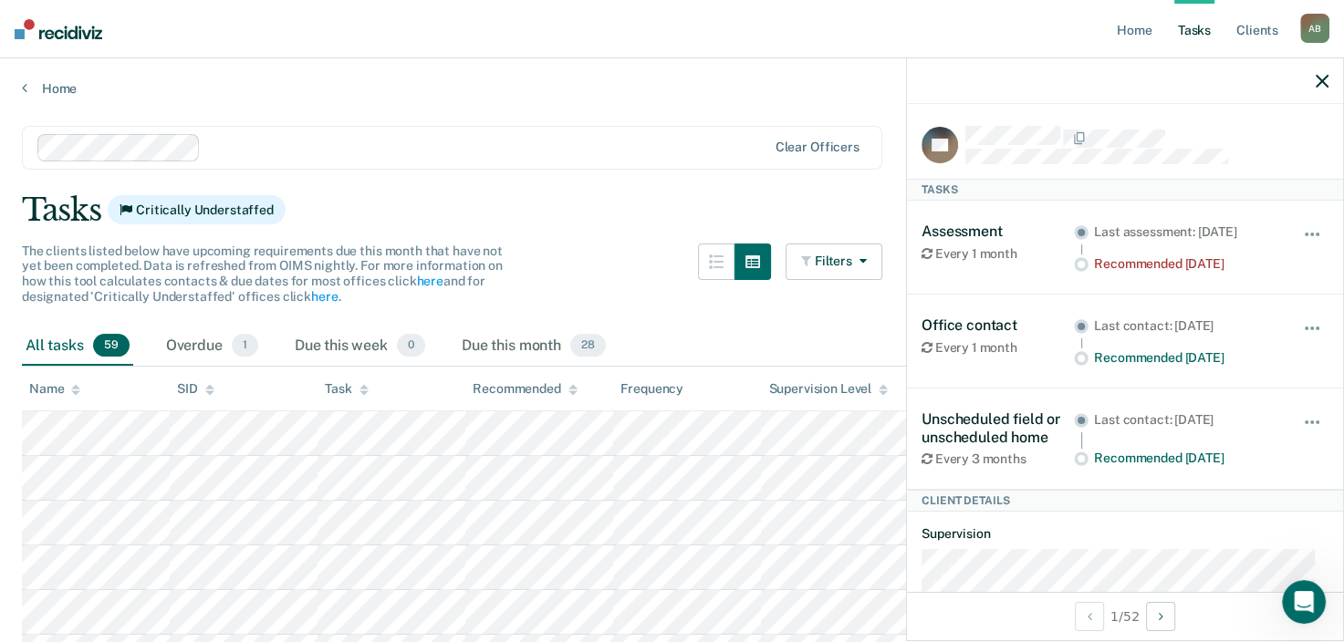
click at [50, 390] on div "Name" at bounding box center [54, 389] width 51 height 16
click at [72, 390] on icon at bounding box center [75, 390] width 9 height 12
click at [1327, 76] on icon "button" at bounding box center [1322, 81] width 13 height 13
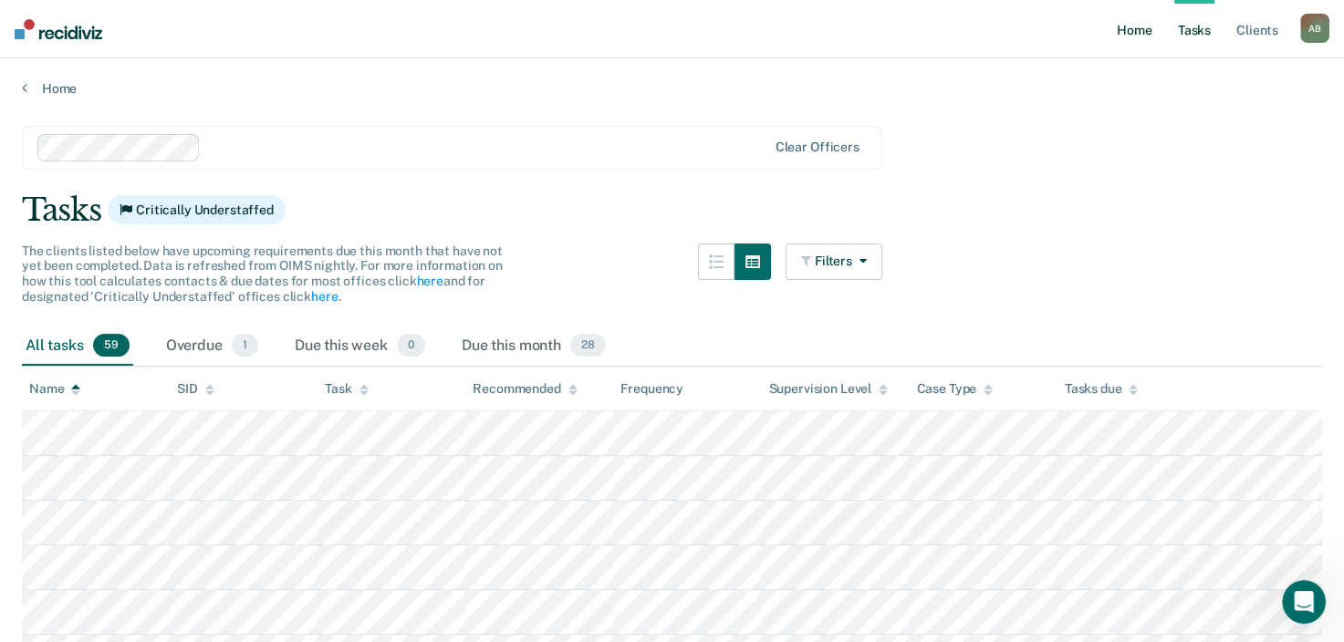
click at [1118, 27] on link "Home" at bounding box center [1134, 29] width 42 height 58
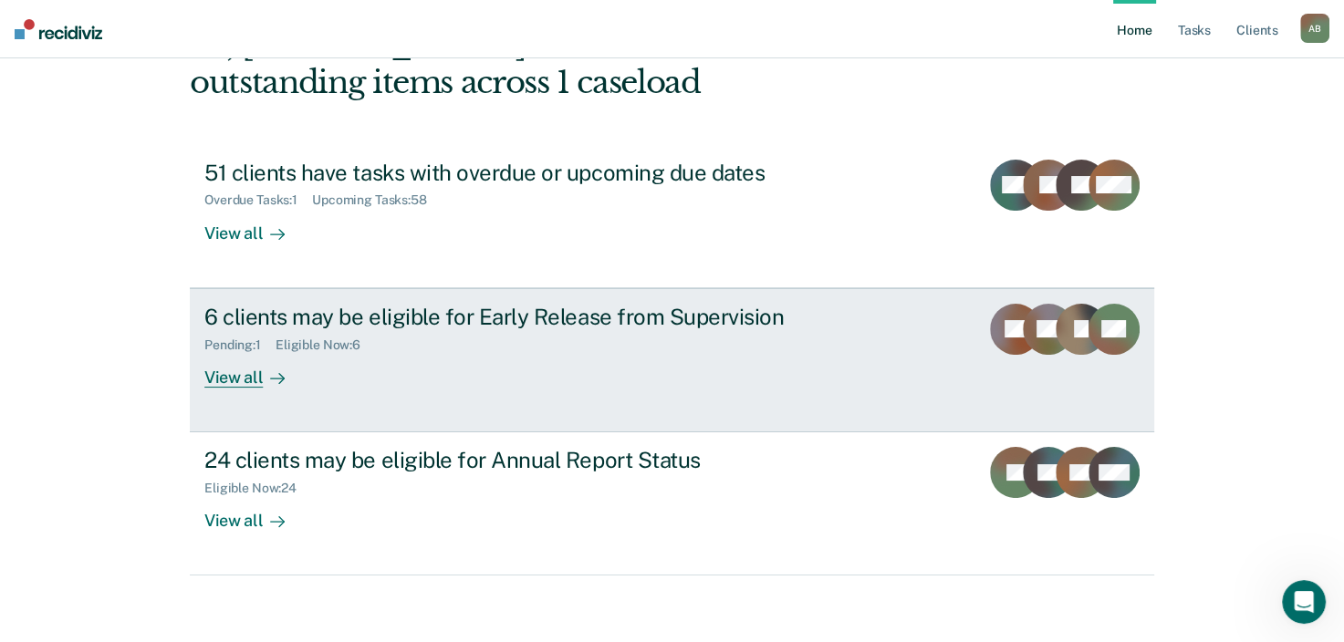
scroll to position [132, 0]
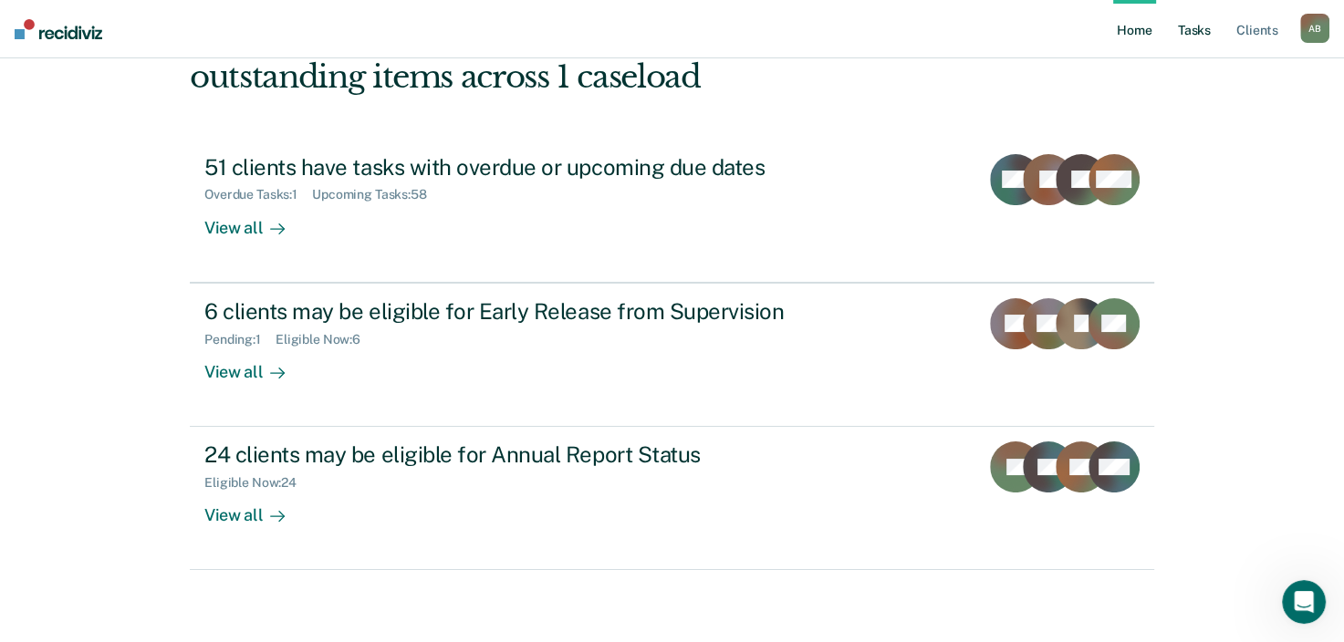
click at [1206, 33] on link "Tasks" at bounding box center [1195, 29] width 40 height 58
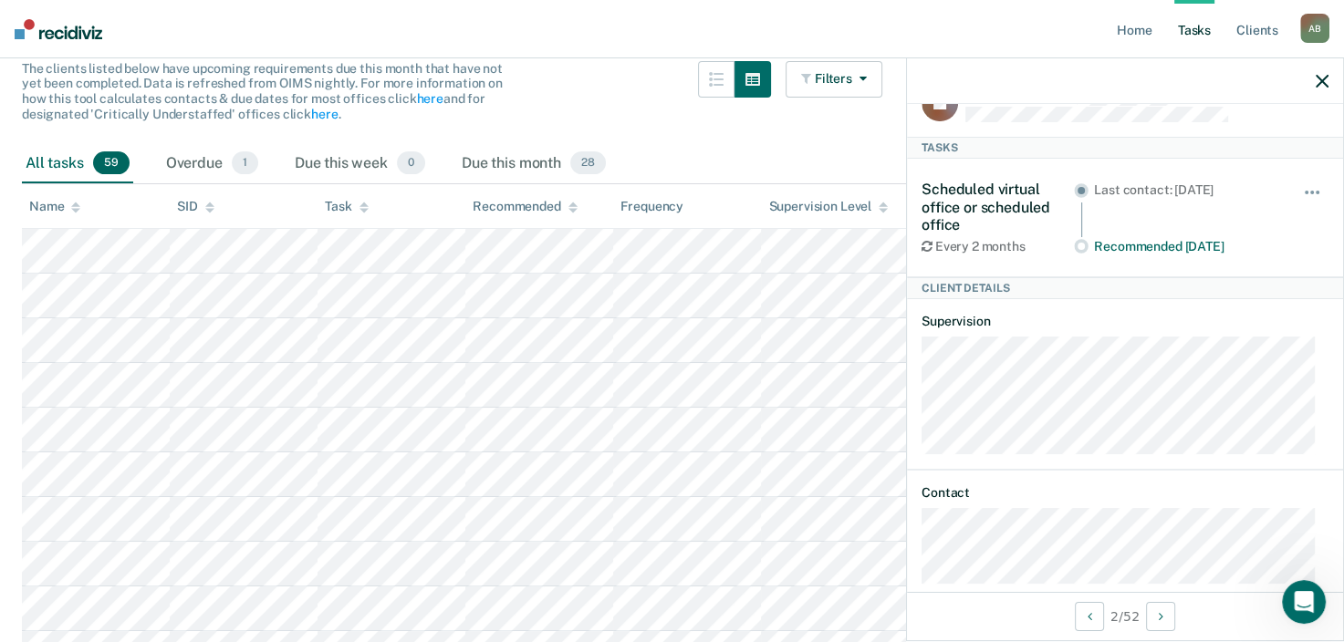
scroll to position [66, 0]
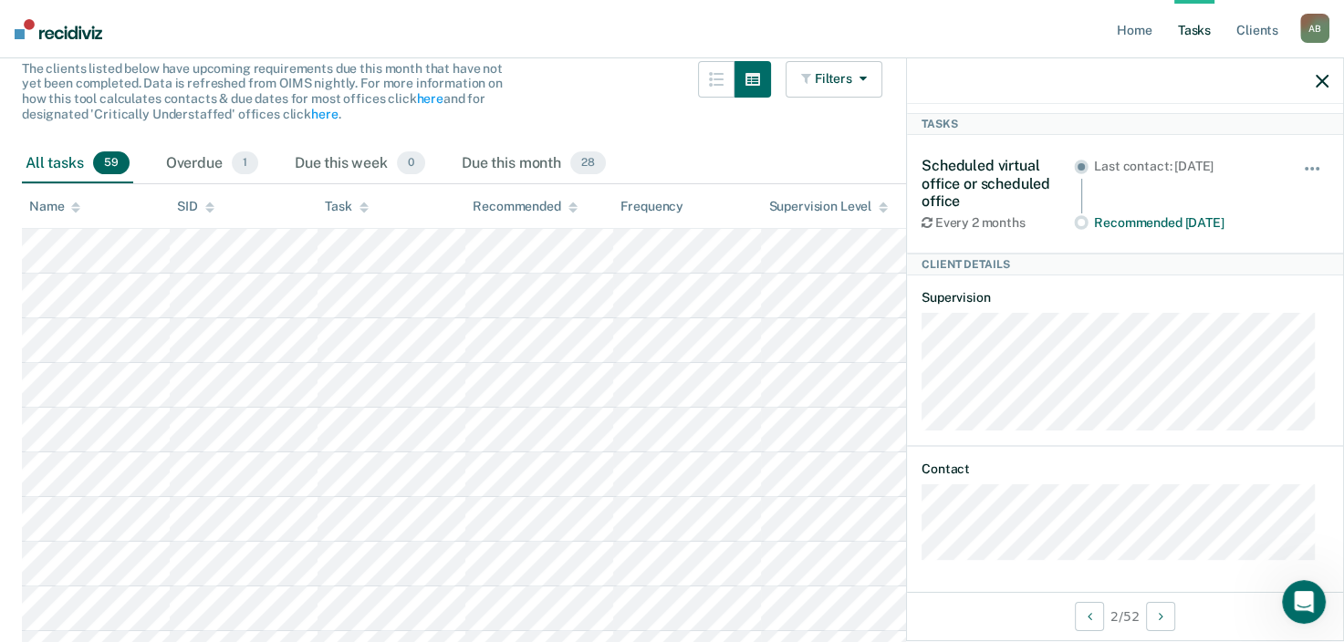
click at [710, 149] on div "All tasks 59 Overdue 1 Due this week 0 Due this month 28" at bounding box center [672, 164] width 1300 height 40
click at [1317, 80] on icon "button" at bounding box center [1322, 81] width 13 height 13
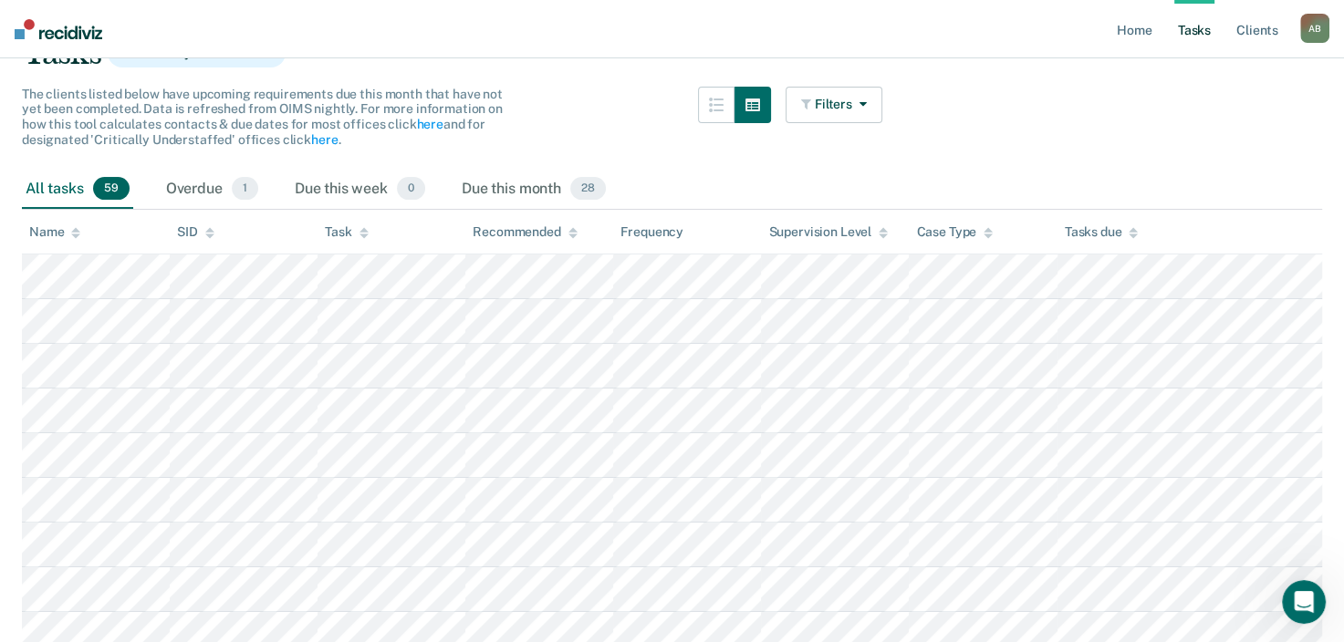
scroll to position [0, 0]
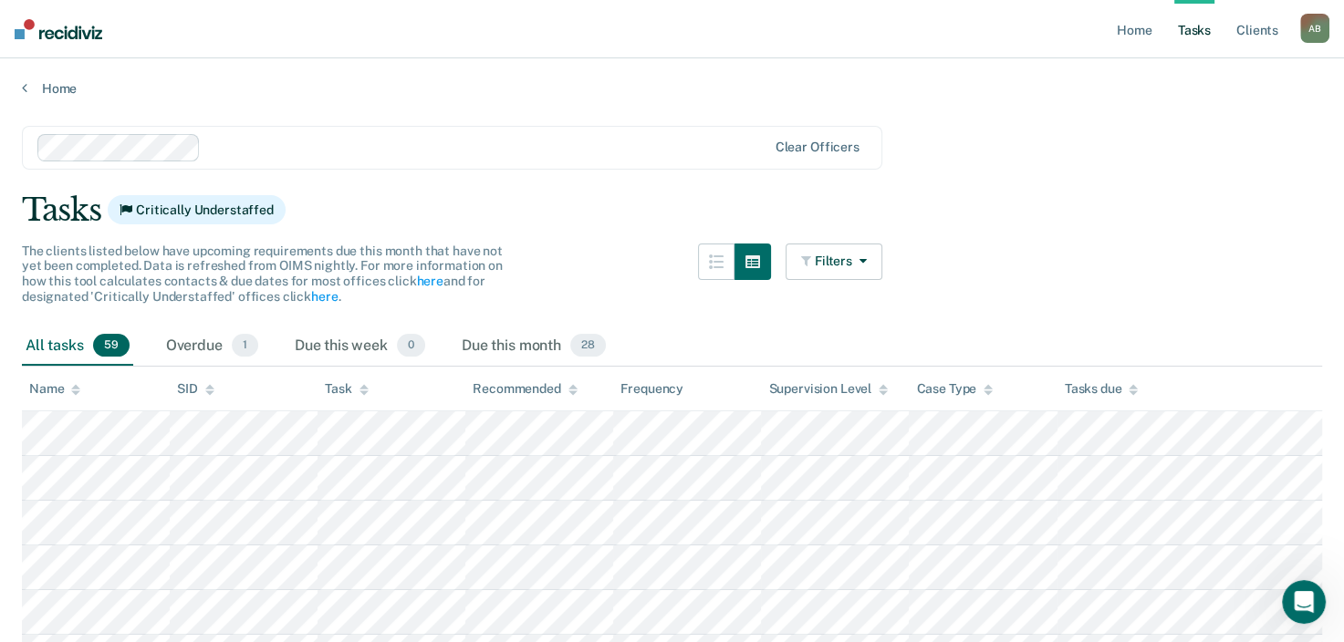
click at [1178, 30] on link "Tasks" at bounding box center [1195, 29] width 40 height 58
click at [1197, 30] on link "Tasks" at bounding box center [1195, 29] width 40 height 58
click at [1152, 31] on link "Home" at bounding box center [1134, 29] width 42 height 58
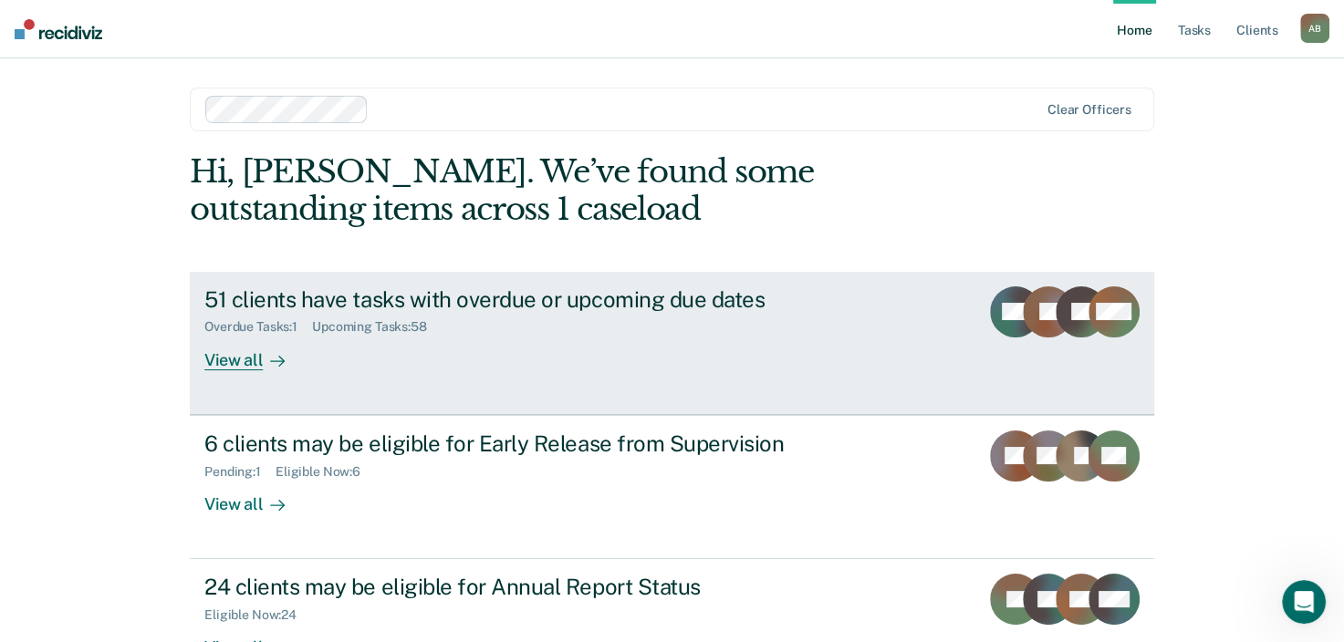
click at [632, 304] on div "51 clients have tasks with overdue or upcoming due dates" at bounding box center [524, 300] width 641 height 26
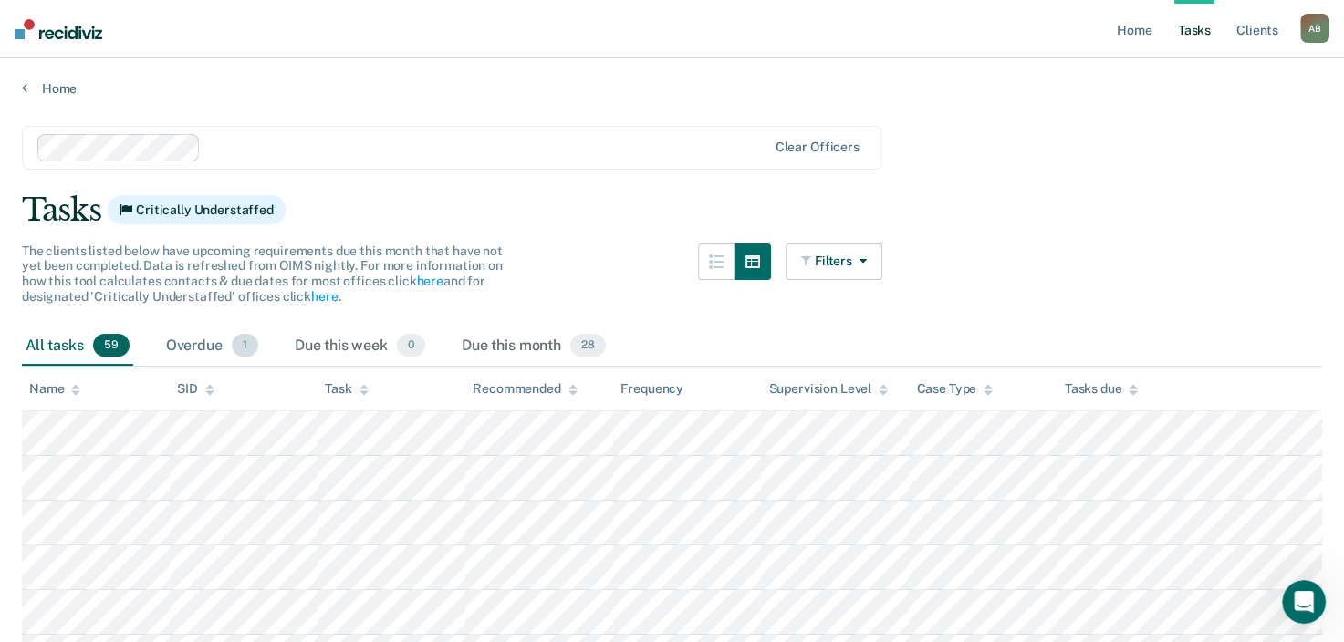
click at [180, 356] on div "Overdue 1" at bounding box center [211, 347] width 99 height 40
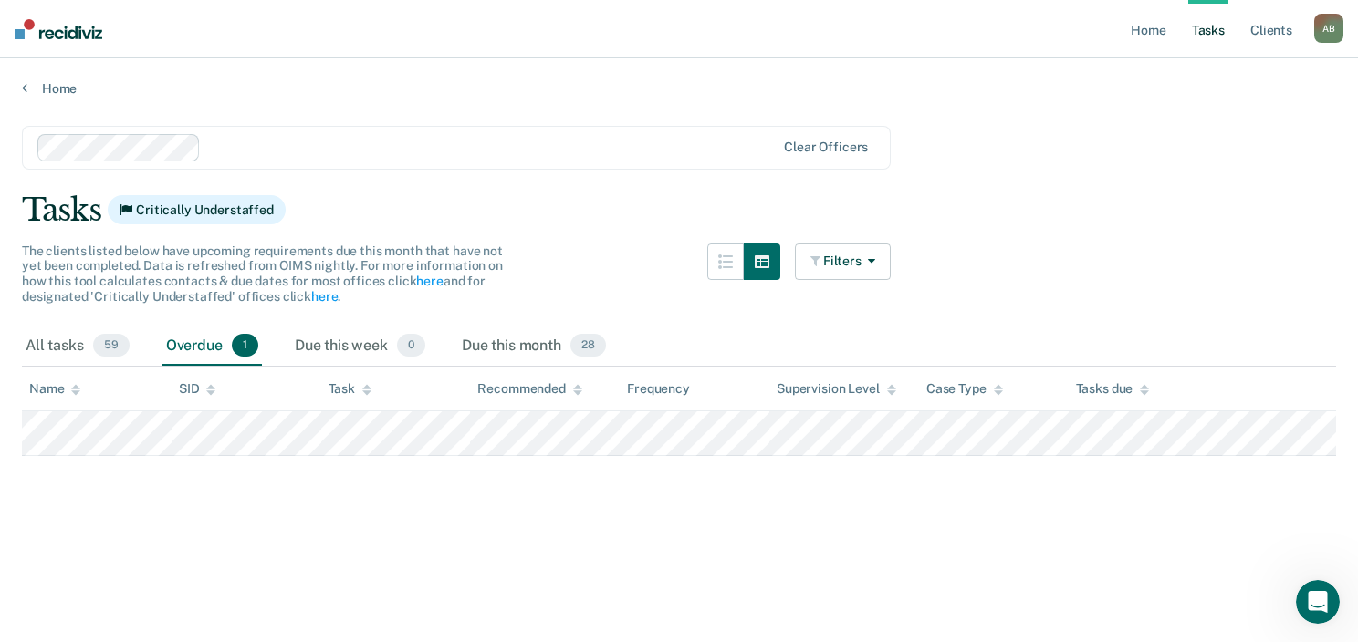
drag, startPoint x: 323, startPoint y: 500, endPoint x: 751, endPoint y: 525, distance: 428.7
click at [750, 529] on main "Clear officers Tasks Critically Understaffed The clients listed below have upco…" at bounding box center [679, 367] width 1358 height 540
click at [1091, 157] on main "Clear officers Tasks Critically Understaffed The clients listed below have upco…" at bounding box center [679, 367] width 1358 height 540
click at [549, 339] on div "Due this month 28" at bounding box center [533, 347] width 151 height 40
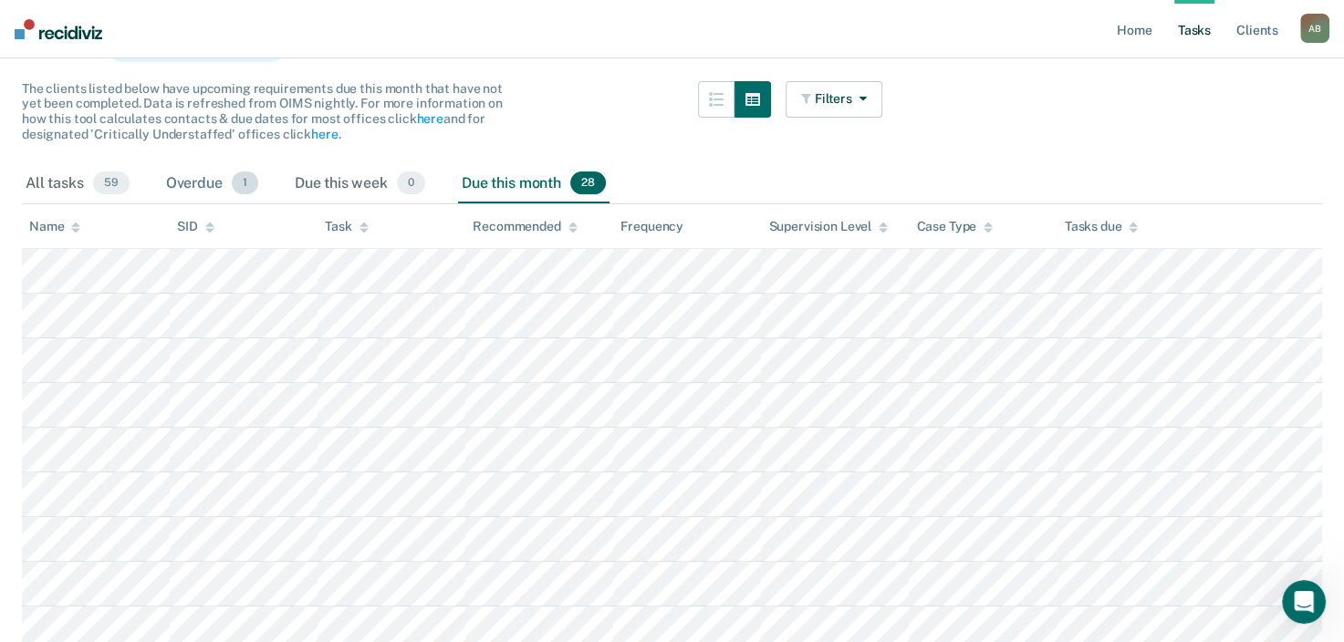
scroll to position [91, 0]
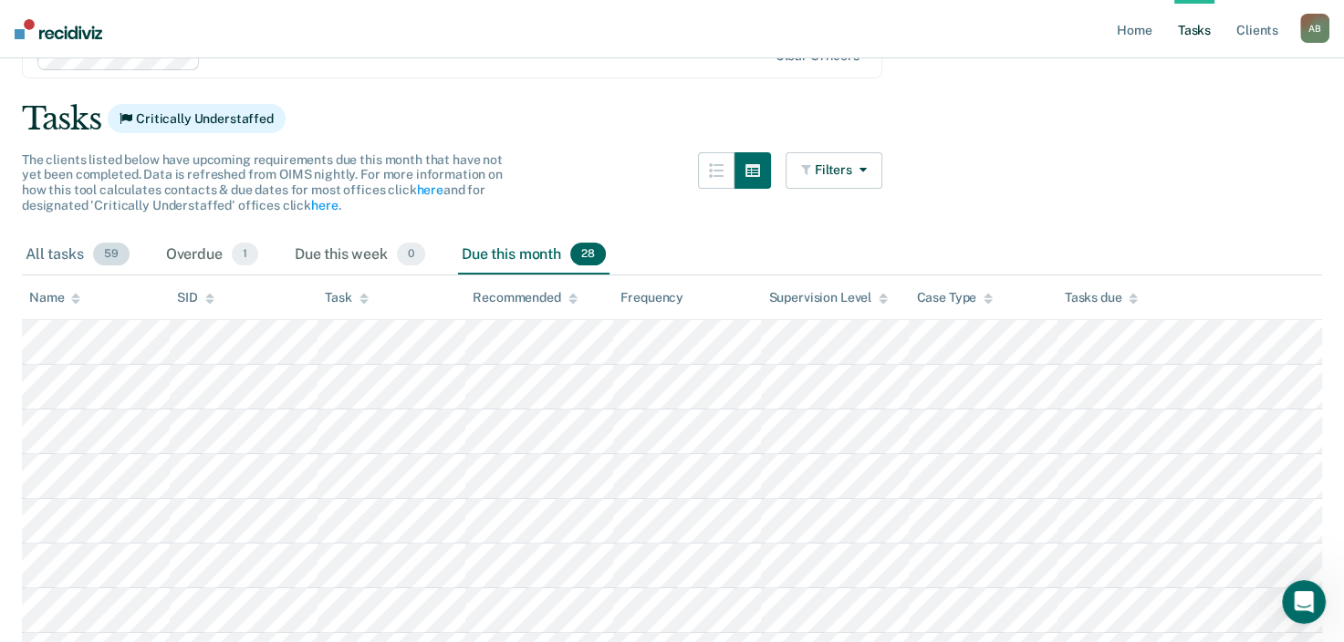
click at [51, 247] on div "All tasks 59" at bounding box center [77, 255] width 111 height 40
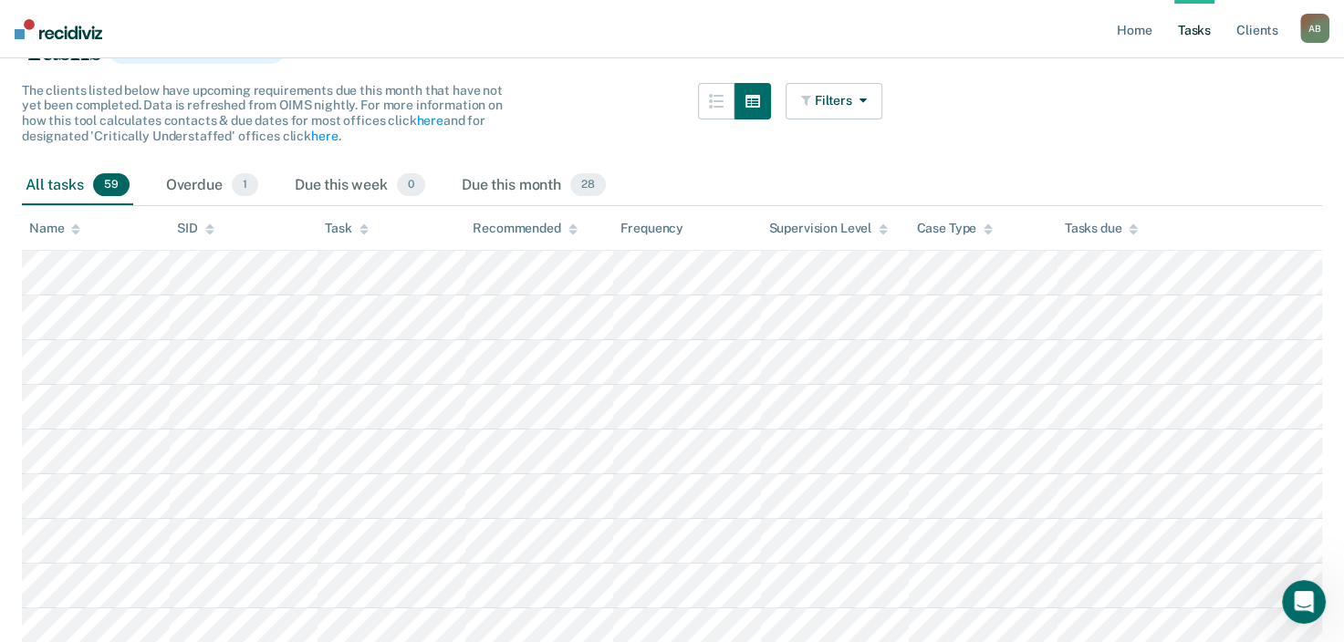
scroll to position [365, 0]
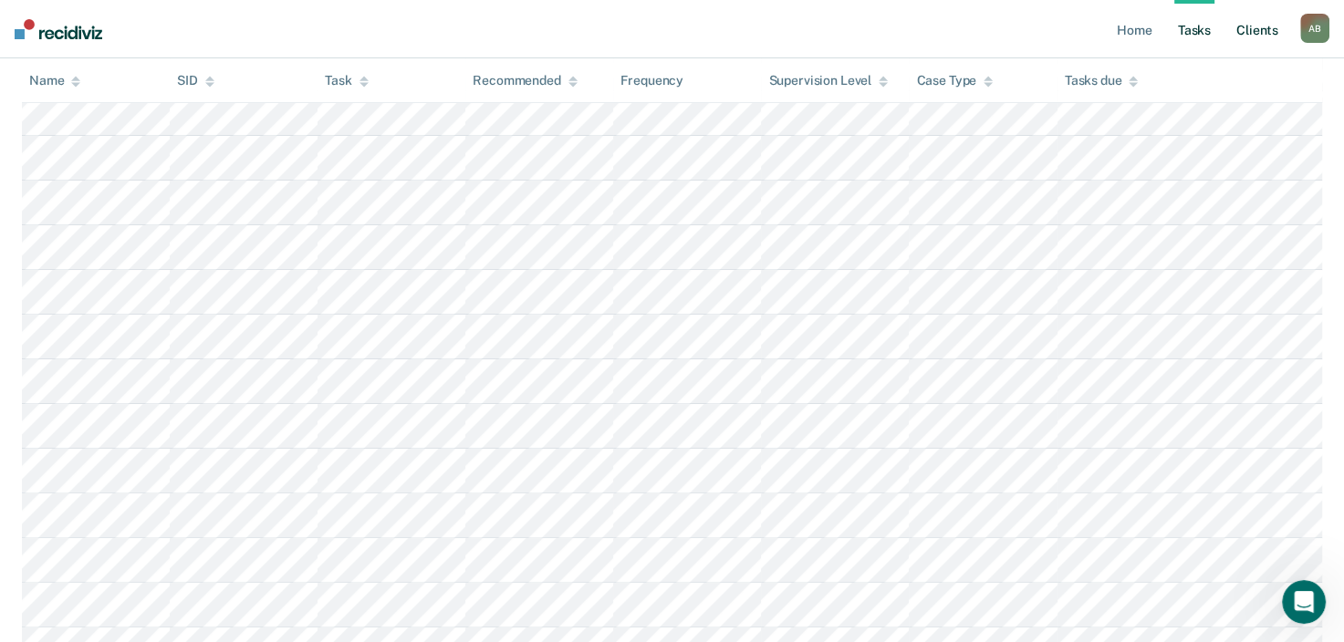
click at [1267, 33] on link "Client s" at bounding box center [1257, 29] width 49 height 58
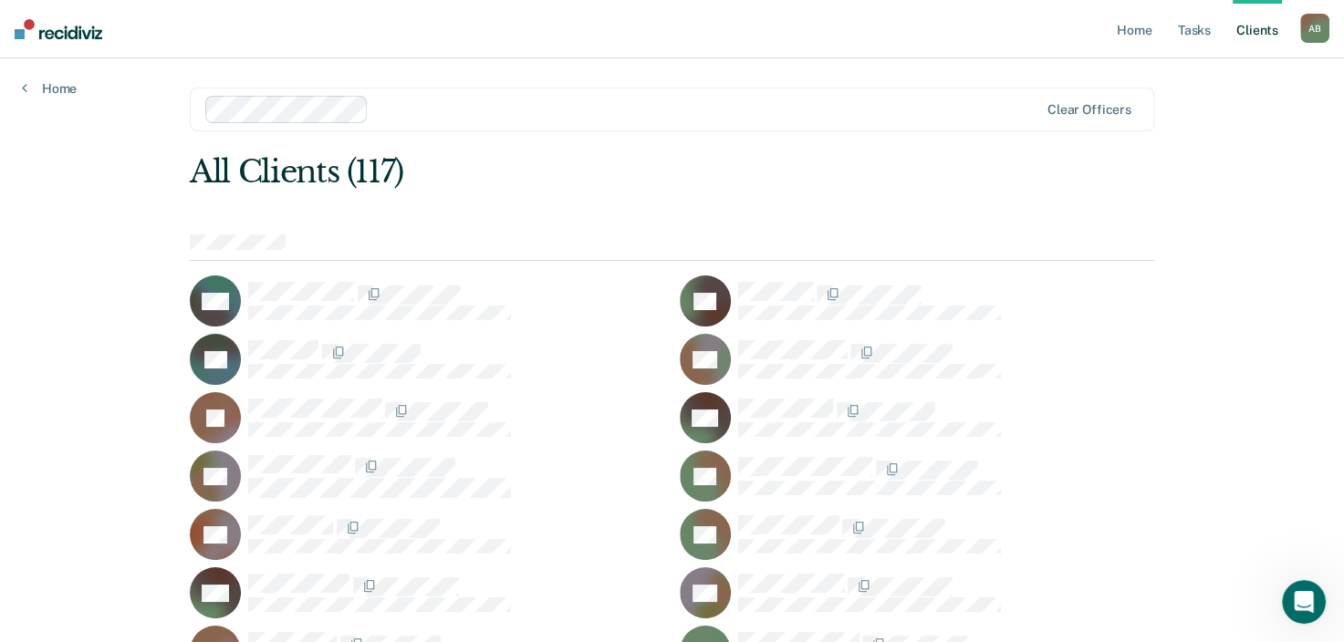
scroll to position [1487, 0]
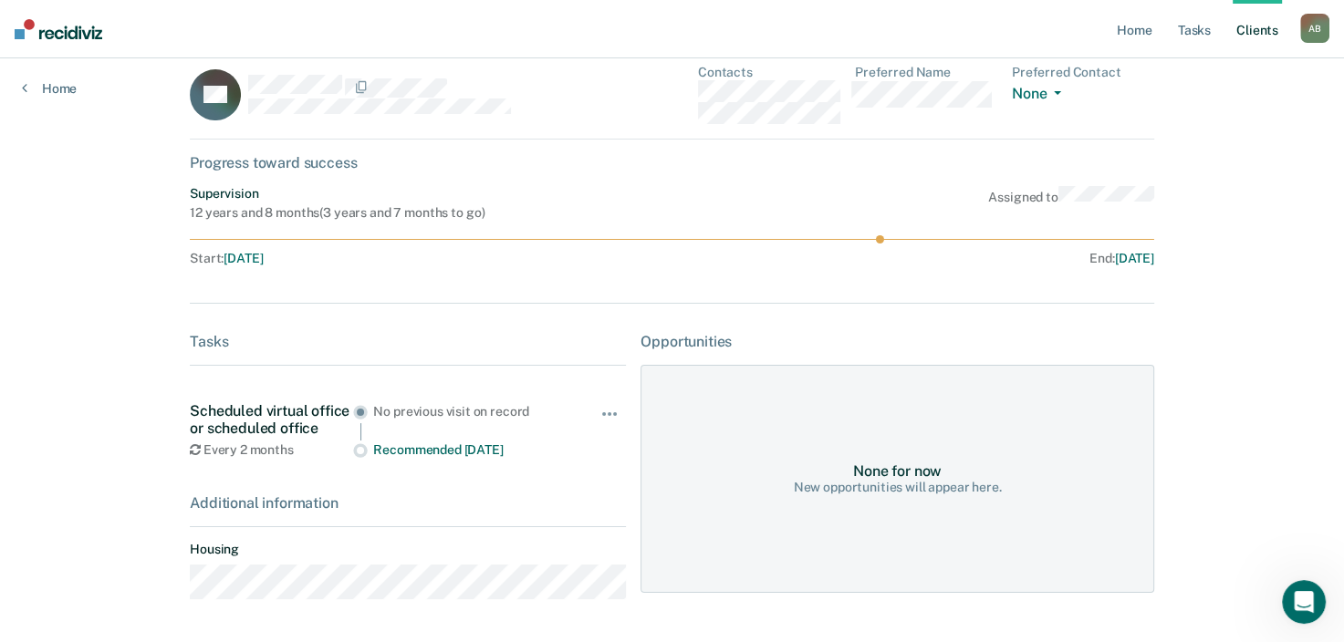
scroll to position [88, 0]
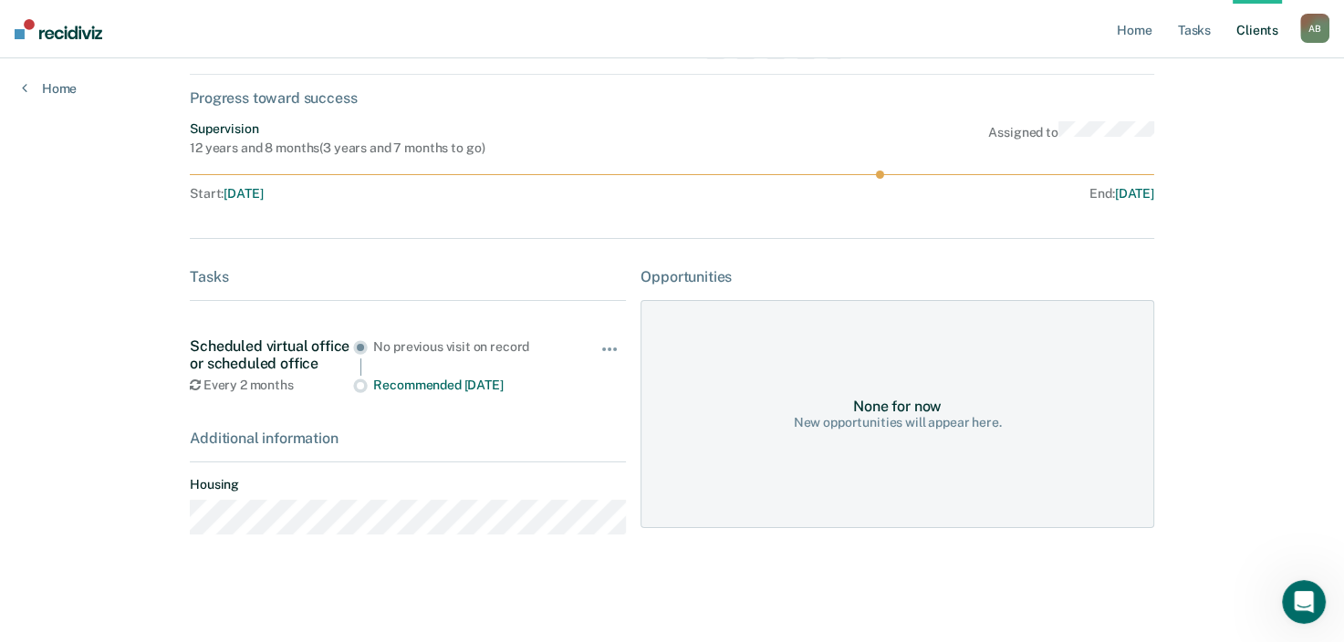
click at [210, 276] on div "Tasks" at bounding box center [408, 276] width 436 height 17
click at [714, 277] on div "Opportunities" at bounding box center [898, 276] width 514 height 17
click at [199, 275] on div "Tasks" at bounding box center [408, 276] width 436 height 17
click at [1124, 197] on span "[DATE]" at bounding box center [1134, 193] width 39 height 15
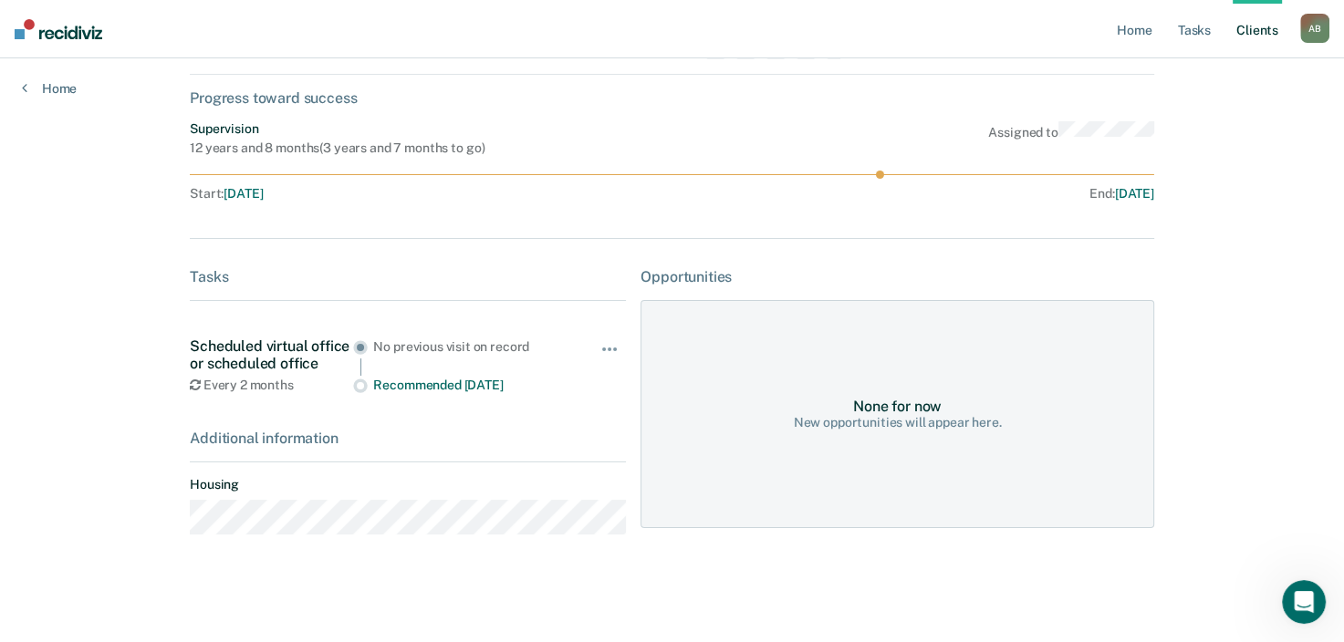
click at [1071, 137] on div "Assigned to" at bounding box center [1071, 138] width 166 height 35
click at [205, 99] on div "Progress toward success" at bounding box center [672, 97] width 965 height 17
click at [50, 90] on link "Home" at bounding box center [49, 88] width 55 height 16
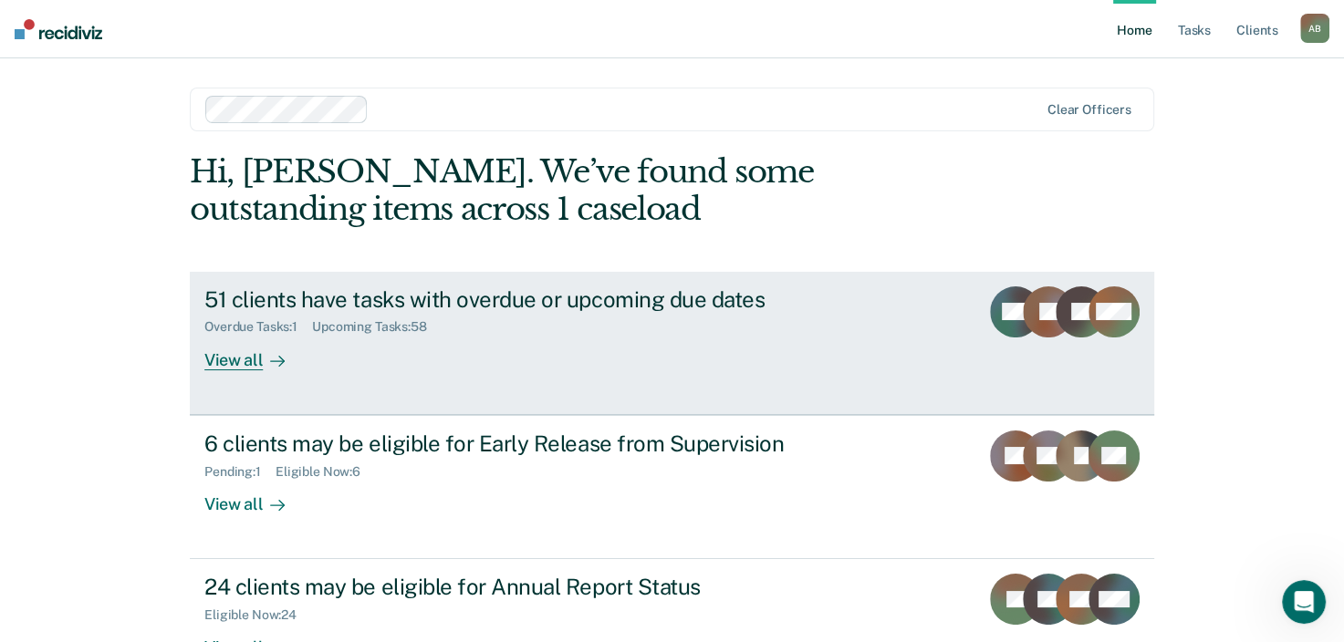
click at [400, 288] on div "51 clients have tasks with overdue or upcoming due dates" at bounding box center [524, 300] width 641 height 26
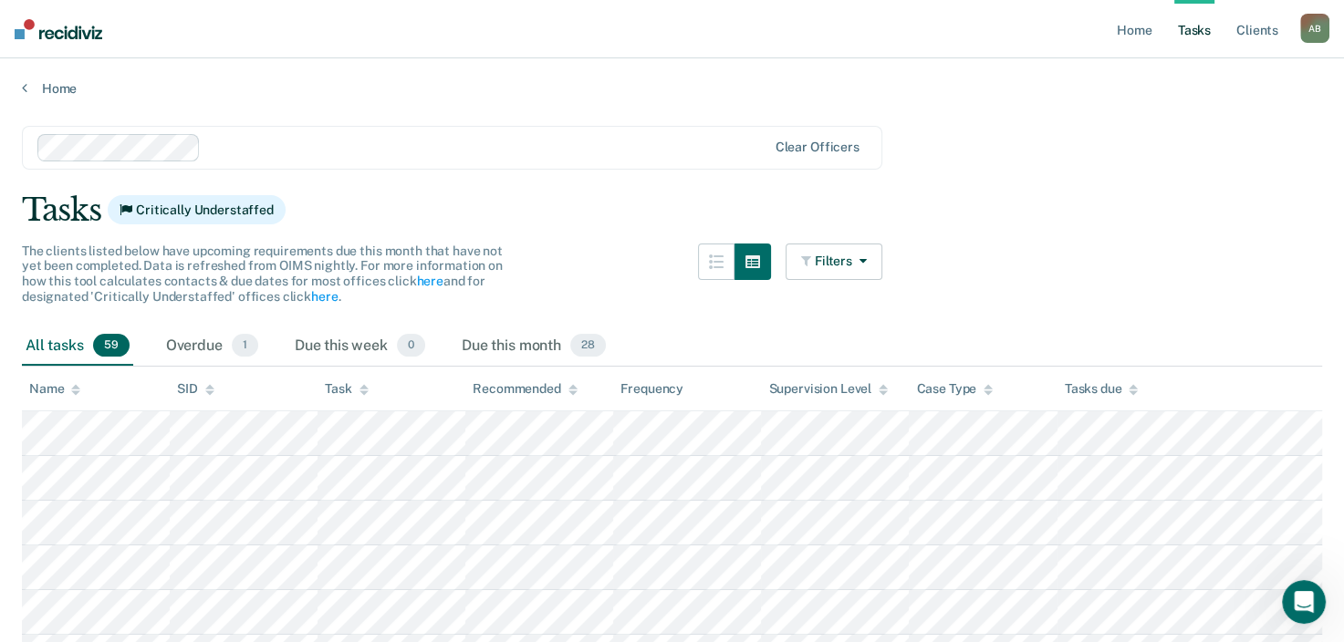
click at [884, 391] on icon at bounding box center [883, 393] width 9 height 5
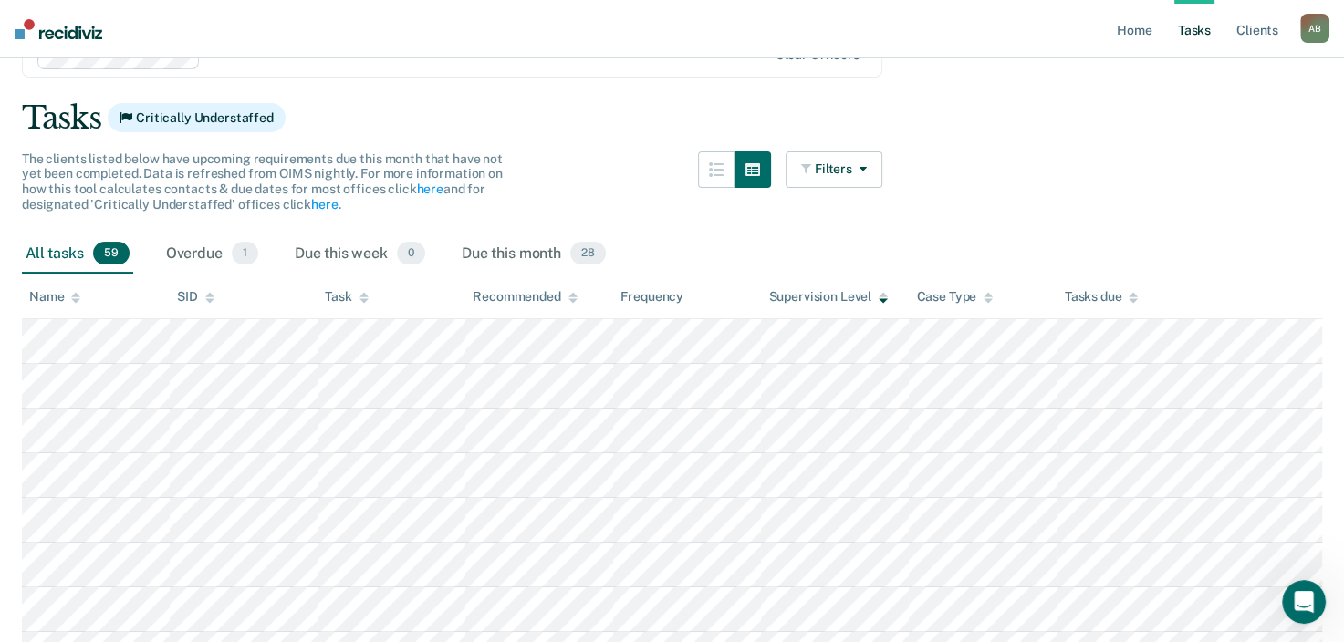
scroll to position [91, 0]
click at [864, 168] on icon "button" at bounding box center [859, 169] width 15 height 13
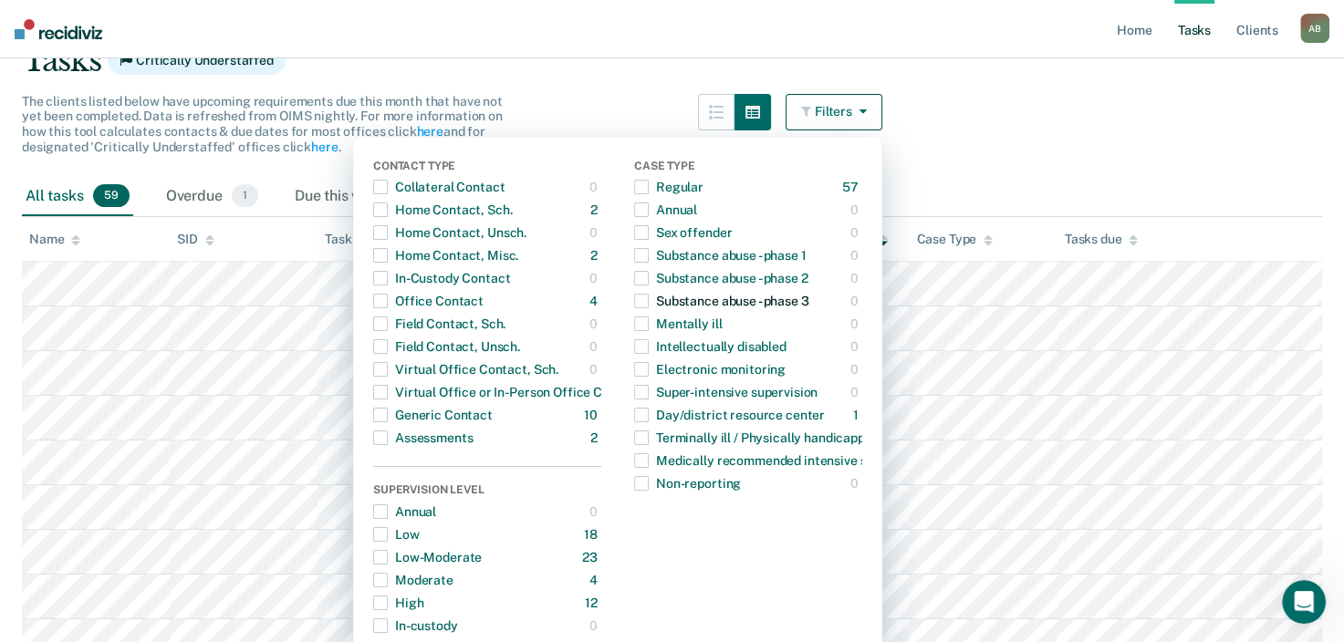
scroll to position [183, 0]
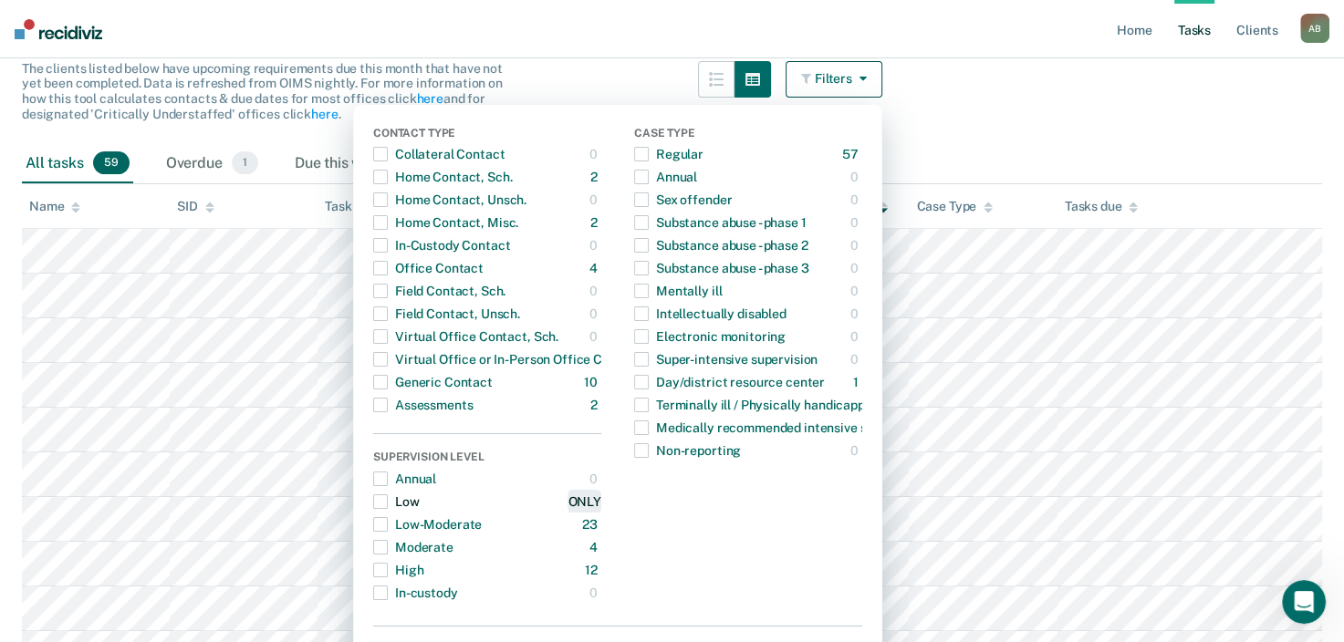
click at [599, 504] on div "ONLY" at bounding box center [584, 501] width 33 height 29
click at [1075, 114] on main "Clear officers Tasks Critically Understaffed The clients listed below have upco…" at bounding box center [672, 507] width 1344 height 1187
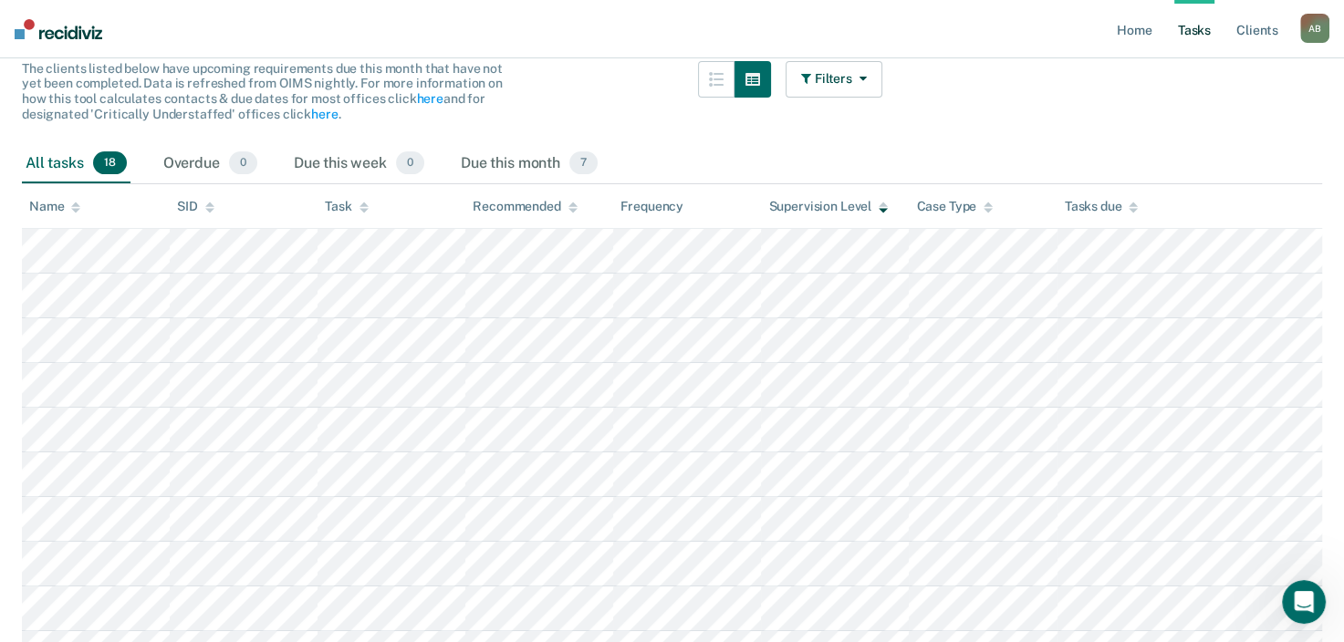
click at [65, 212] on div "Name" at bounding box center [54, 207] width 51 height 16
click at [73, 214] on th "Name" at bounding box center [96, 206] width 148 height 45
click at [71, 205] on icon at bounding box center [75, 204] width 9 height 5
click at [69, 199] on div "Name" at bounding box center [54, 207] width 51 height 16
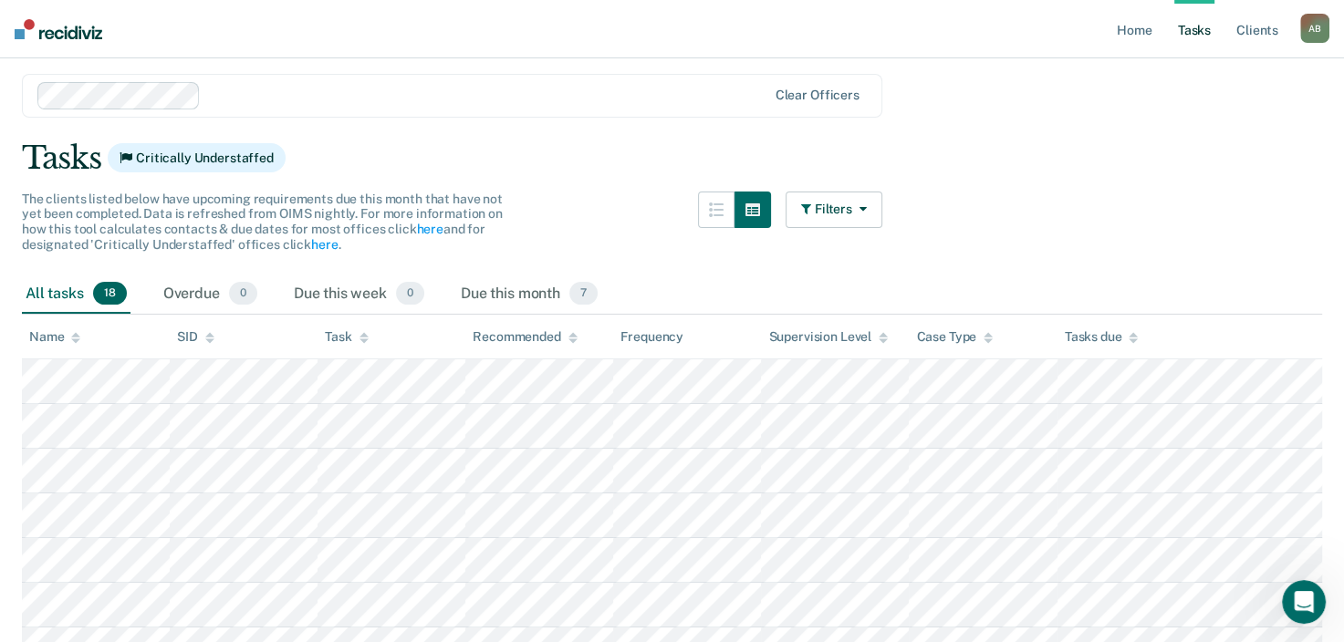
scroll to position [0, 0]
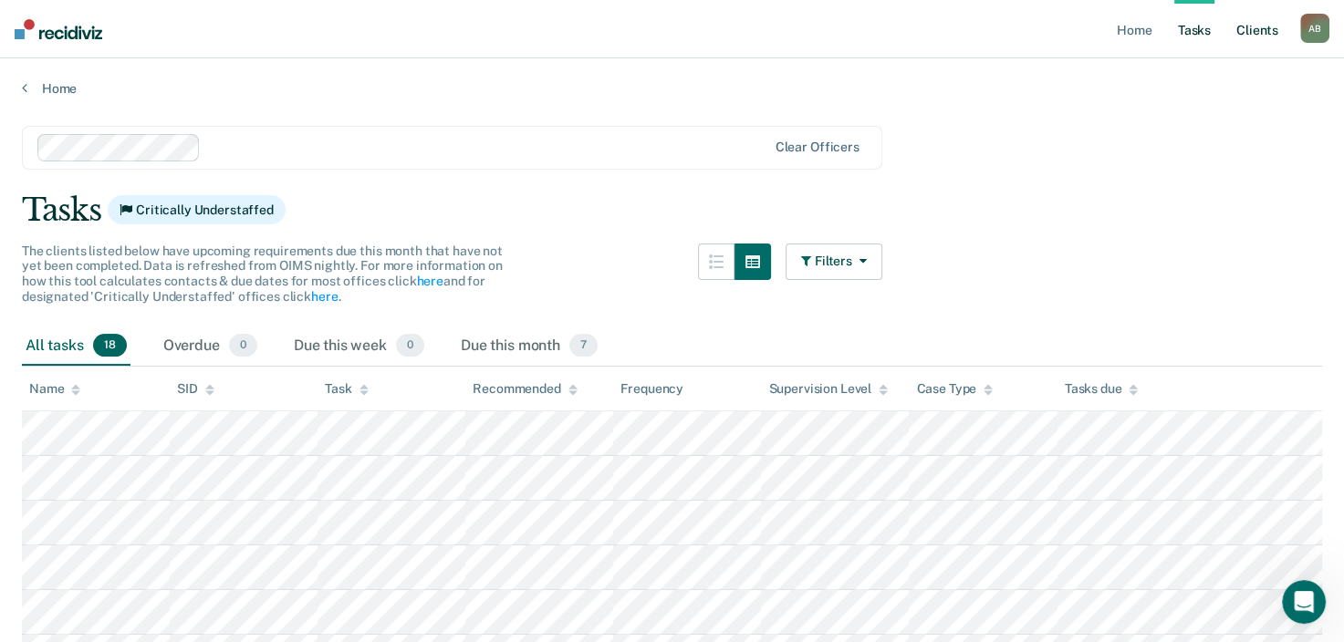
click at [1272, 33] on link "Client s" at bounding box center [1257, 29] width 49 height 58
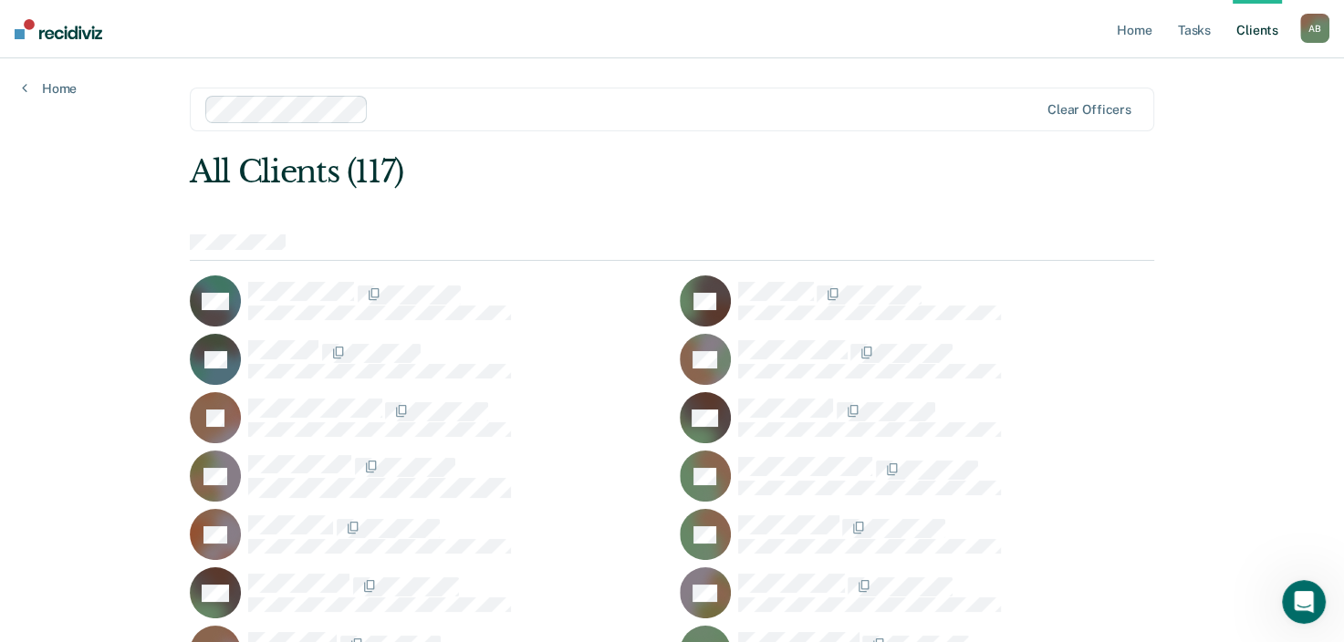
scroll to position [183, 0]
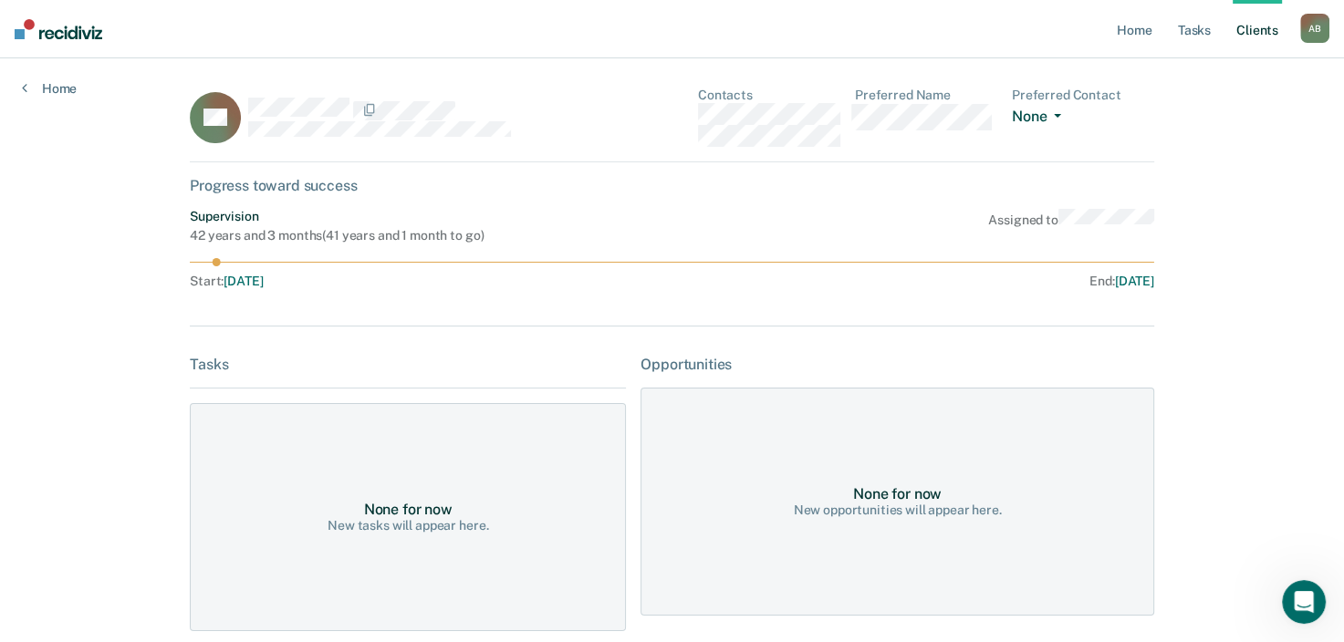
click at [1059, 112] on button "None" at bounding box center [1040, 118] width 57 height 21
click at [1060, 112] on button "None" at bounding box center [1040, 118] width 57 height 21
click at [1194, 30] on link "Tasks" at bounding box center [1195, 29] width 40 height 58
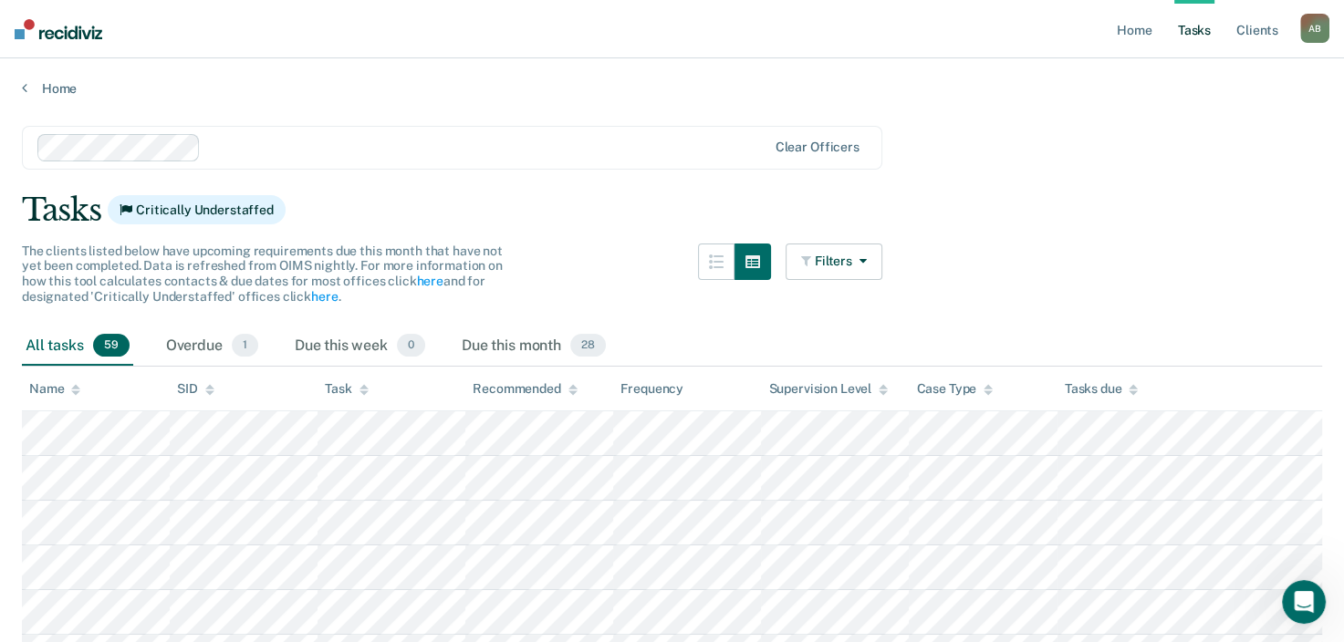
scroll to position [183, 0]
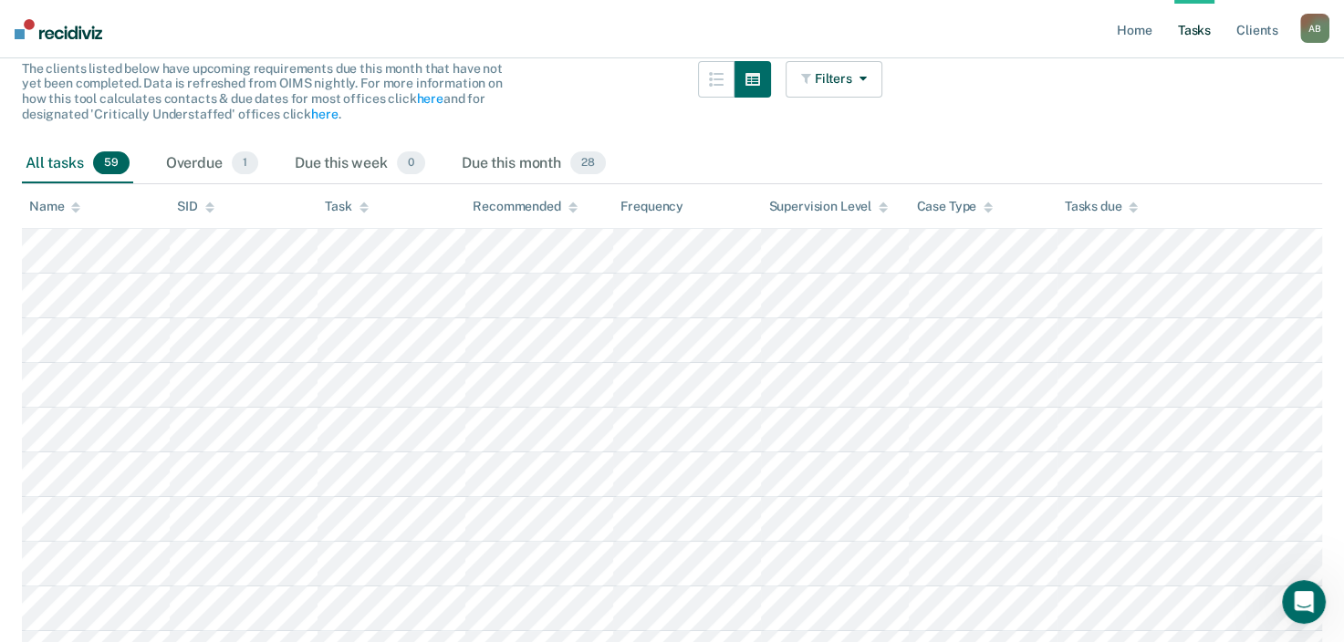
click at [363, 208] on icon at bounding box center [364, 210] width 9 height 5
click at [360, 208] on icon at bounding box center [364, 208] width 9 height 12
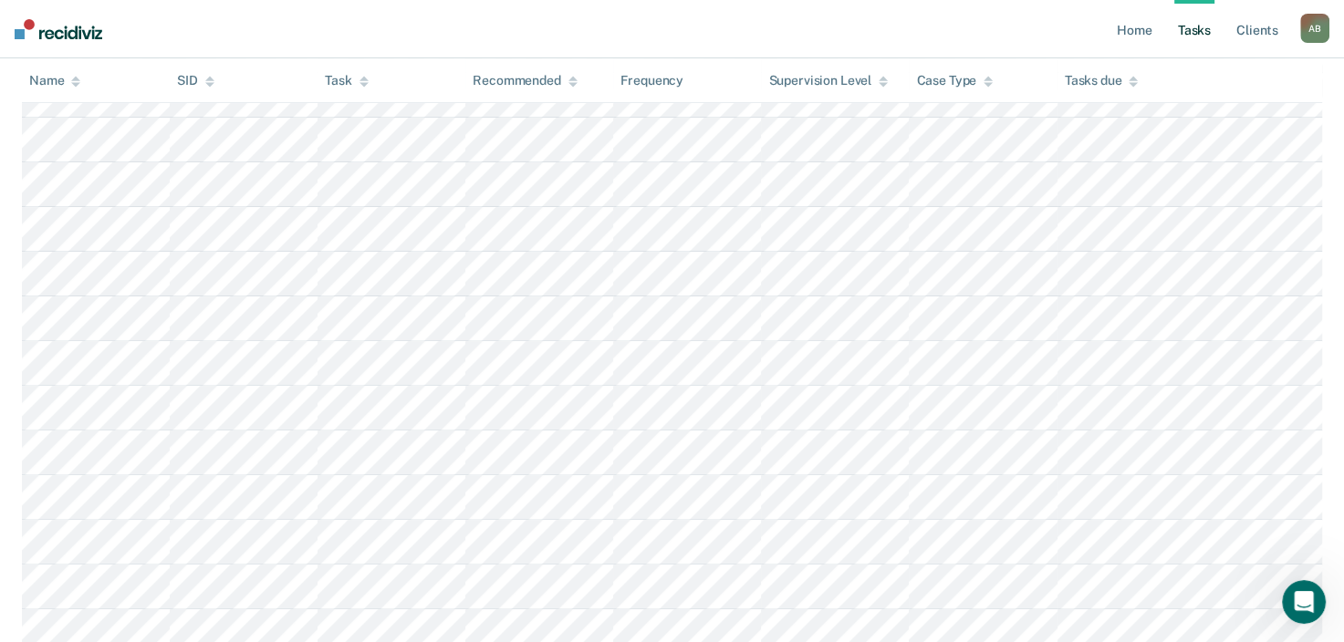
scroll to position [518, 0]
click at [892, 31] on nav "Home Tasks Client s [PERSON_NAME] Profile How it works Log Out" at bounding box center [672, 29] width 1344 height 58
drag, startPoint x: 896, startPoint y: 28, endPoint x: 948, endPoint y: 15, distance: 53.8
click at [902, 30] on nav "Home Tasks Client s [PERSON_NAME] Profile How it works Log Out" at bounding box center [672, 29] width 1344 height 58
drag, startPoint x: 0, startPoint y: 5, endPoint x: 369, endPoint y: 84, distance: 377.1
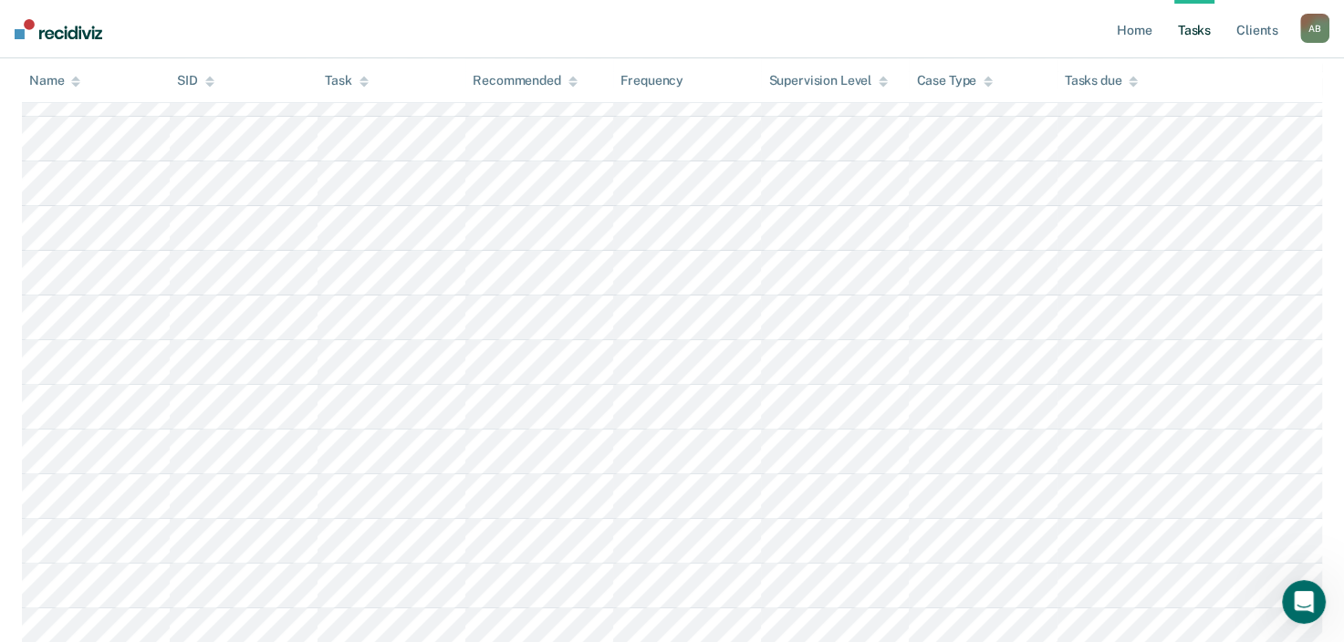
click at [369, 84] on th "Task" at bounding box center [392, 80] width 148 height 45
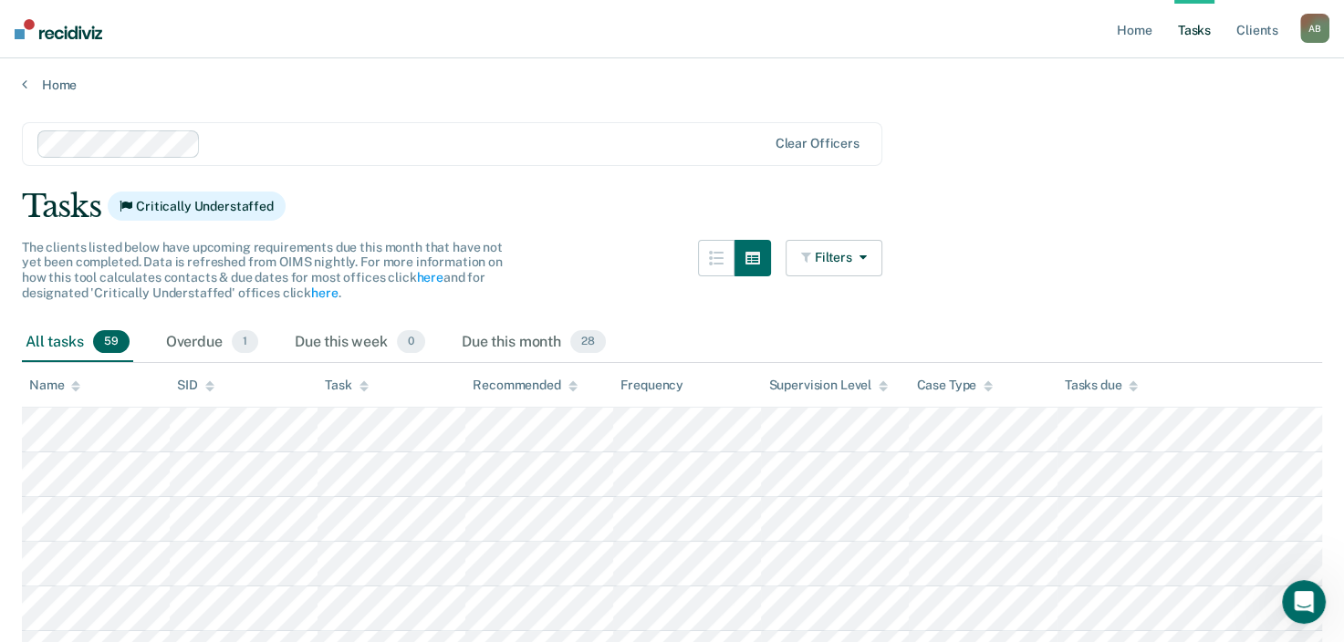
scroll to position [0, 0]
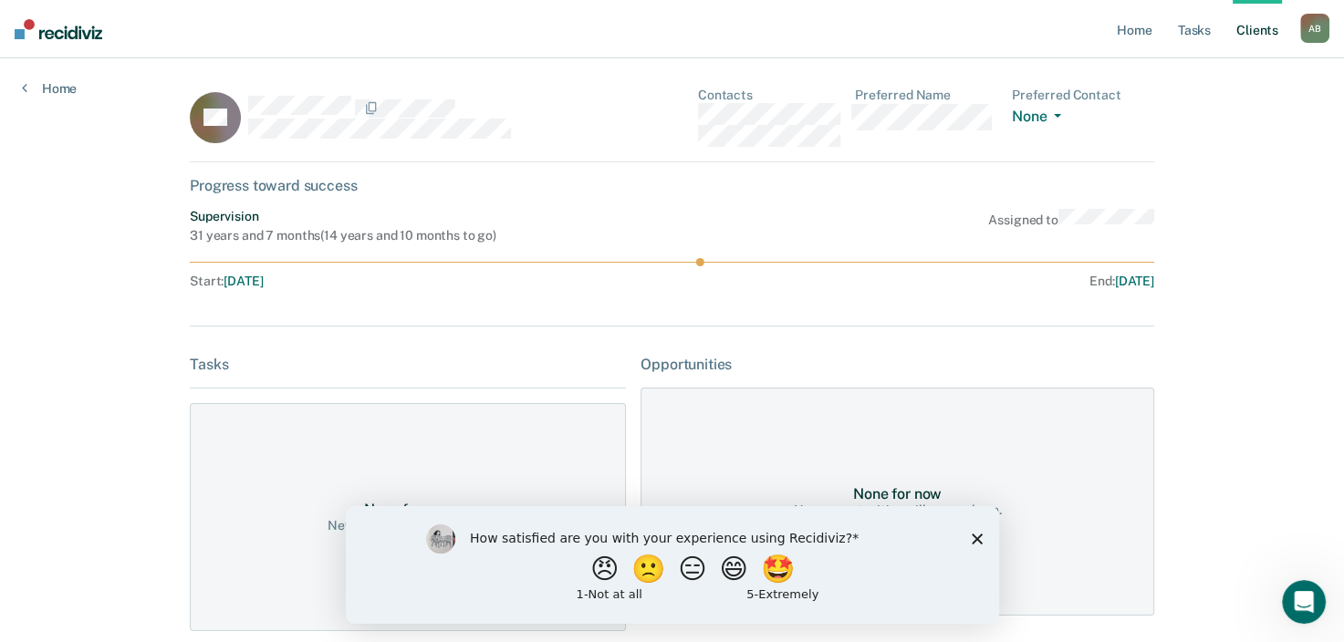
click at [975, 537] on polygon "Close survey" at bounding box center [976, 538] width 11 height 11
